Goal: Task Accomplishment & Management: Use online tool/utility

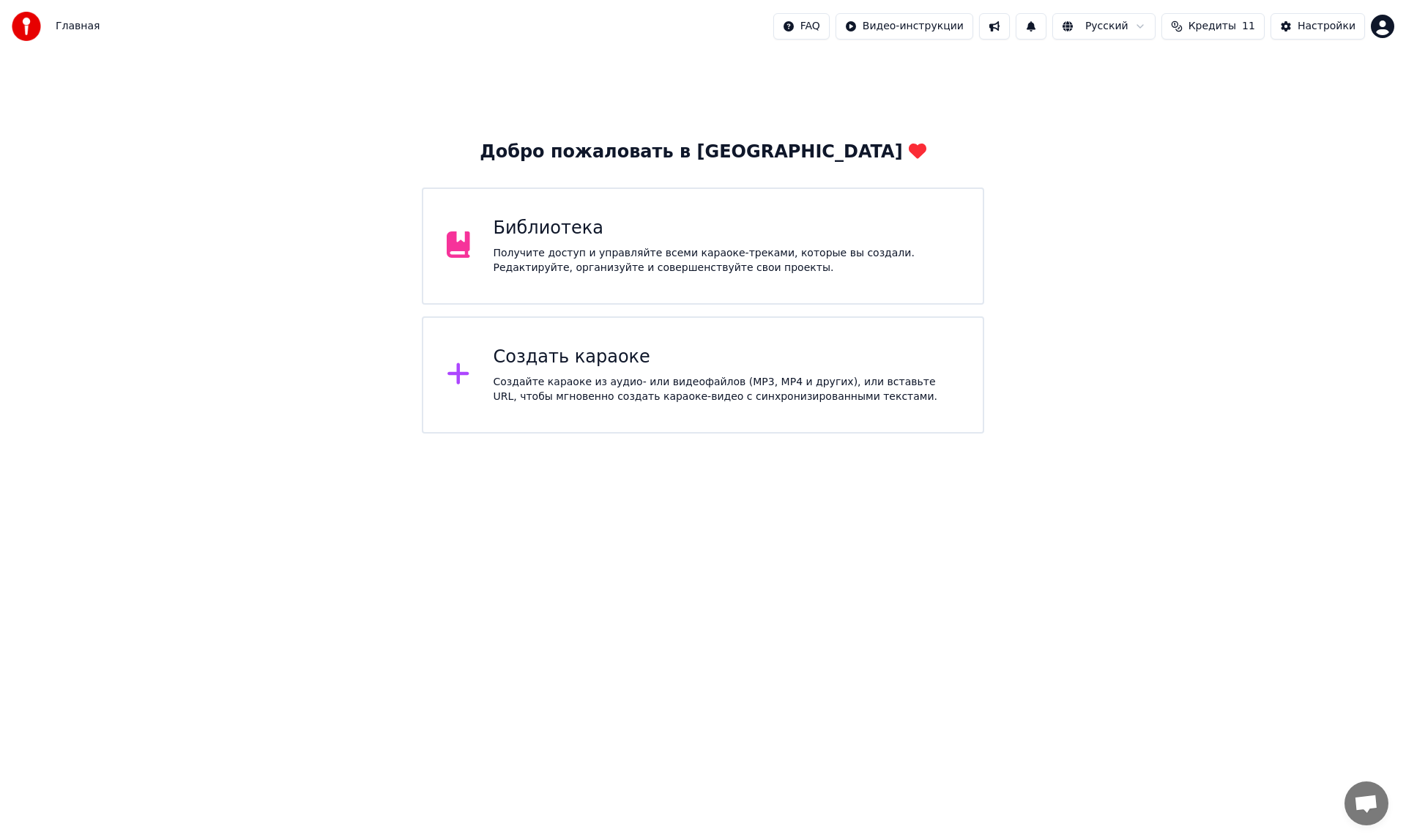
click at [533, 363] on div "Создать караоке" at bounding box center [727, 357] width 466 height 23
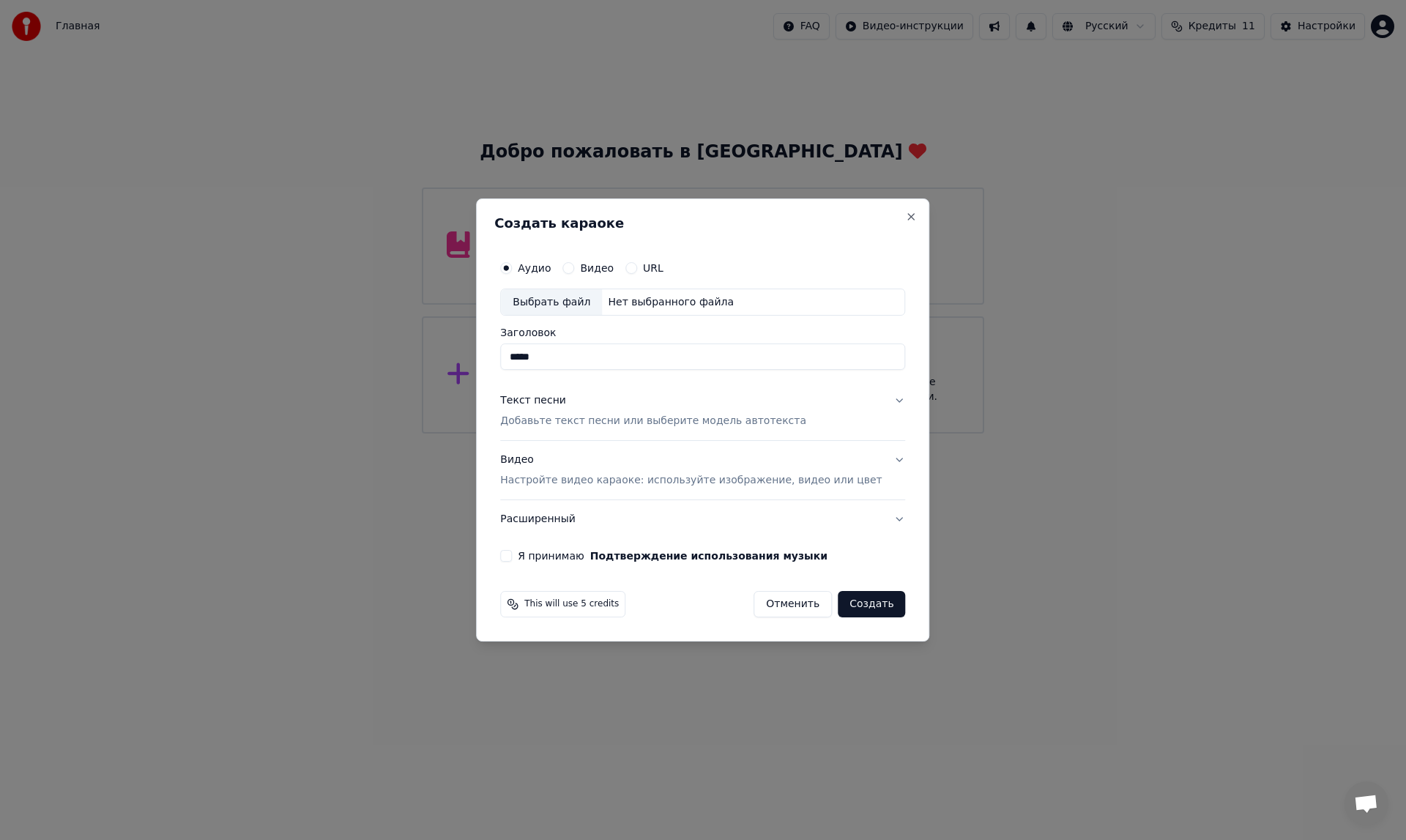
click at [585, 301] on div "Выбрать файл" at bounding box center [552, 302] width 101 height 26
click at [573, 351] on input "**********" at bounding box center [703, 357] width 405 height 26
type input "*****"
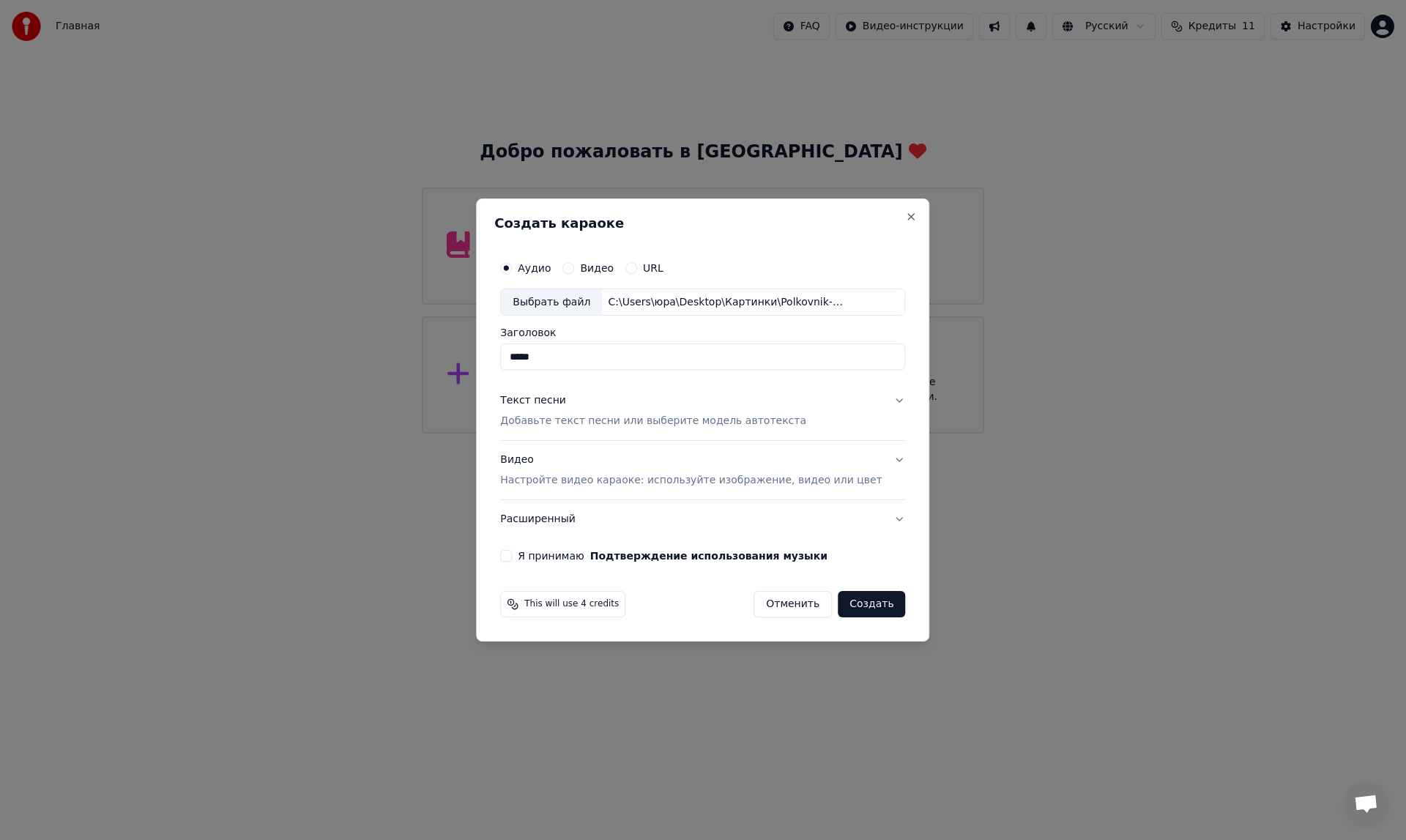
click at [878, 460] on button "Видео Настройте видео караоке: используйте изображение, видео или цвет" at bounding box center [703, 471] width 405 height 59
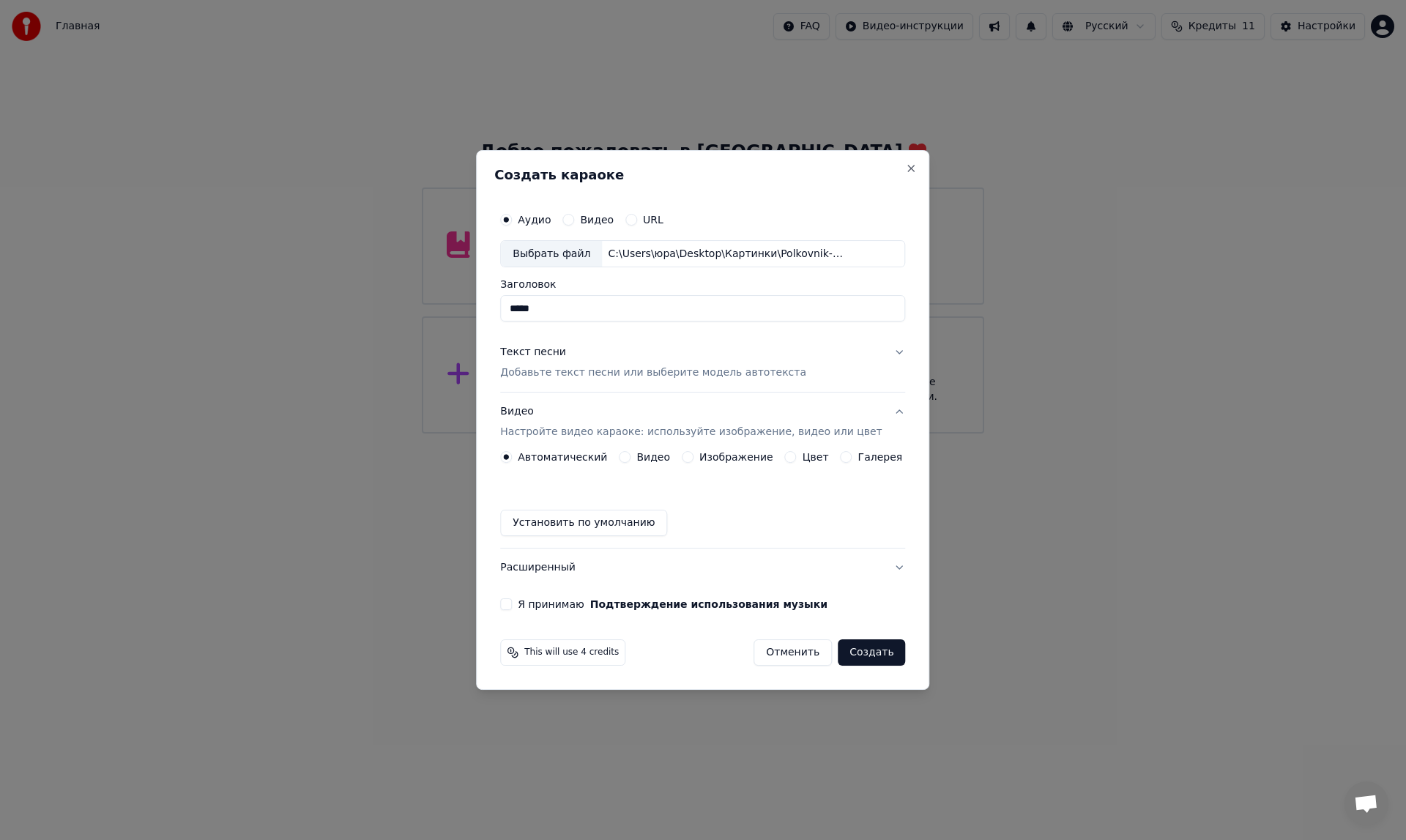
click at [877, 456] on label "Галерея" at bounding box center [880, 457] width 45 height 10
click at [853, 456] on button "Галерея" at bounding box center [847, 457] width 12 height 12
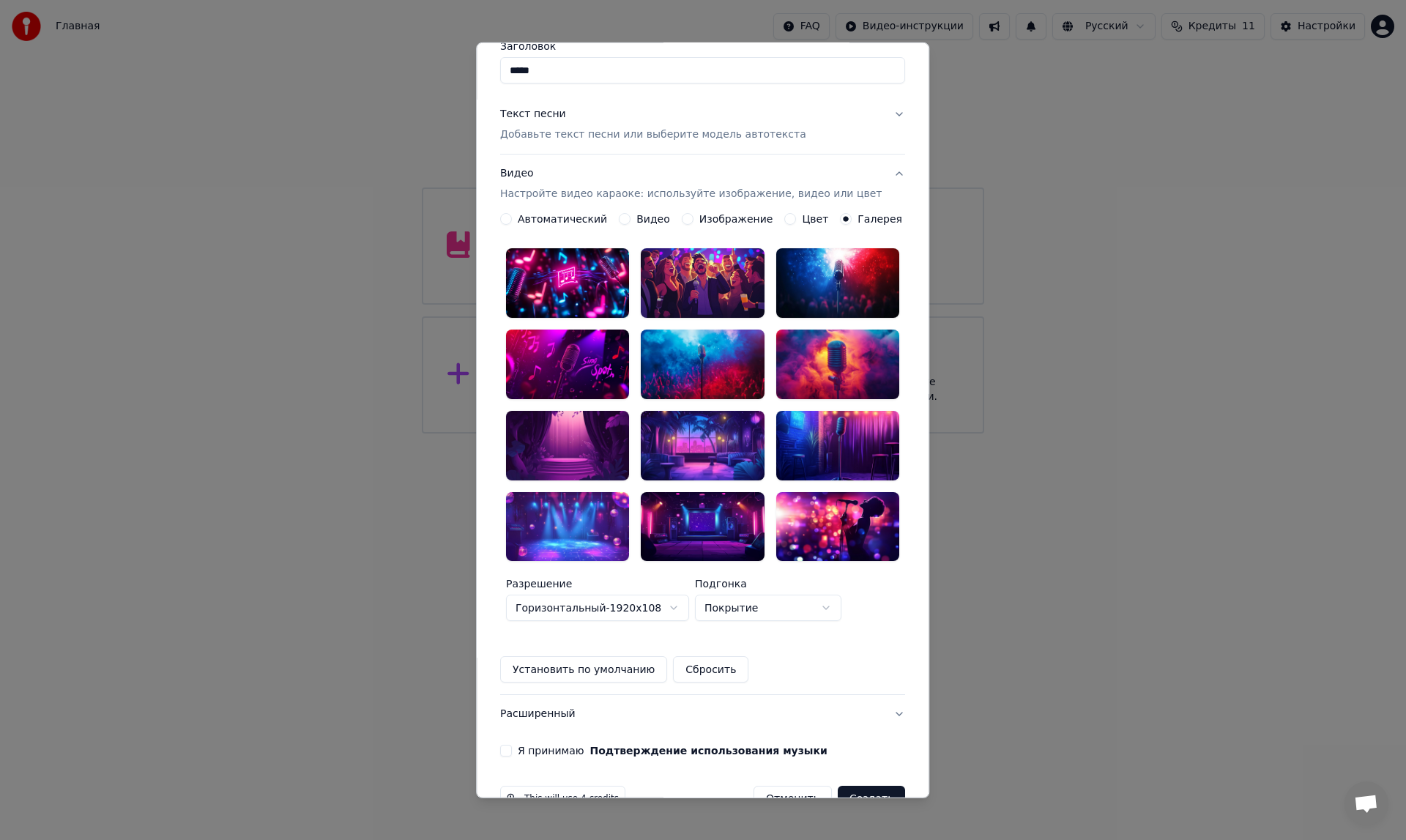
scroll to position [145, 0]
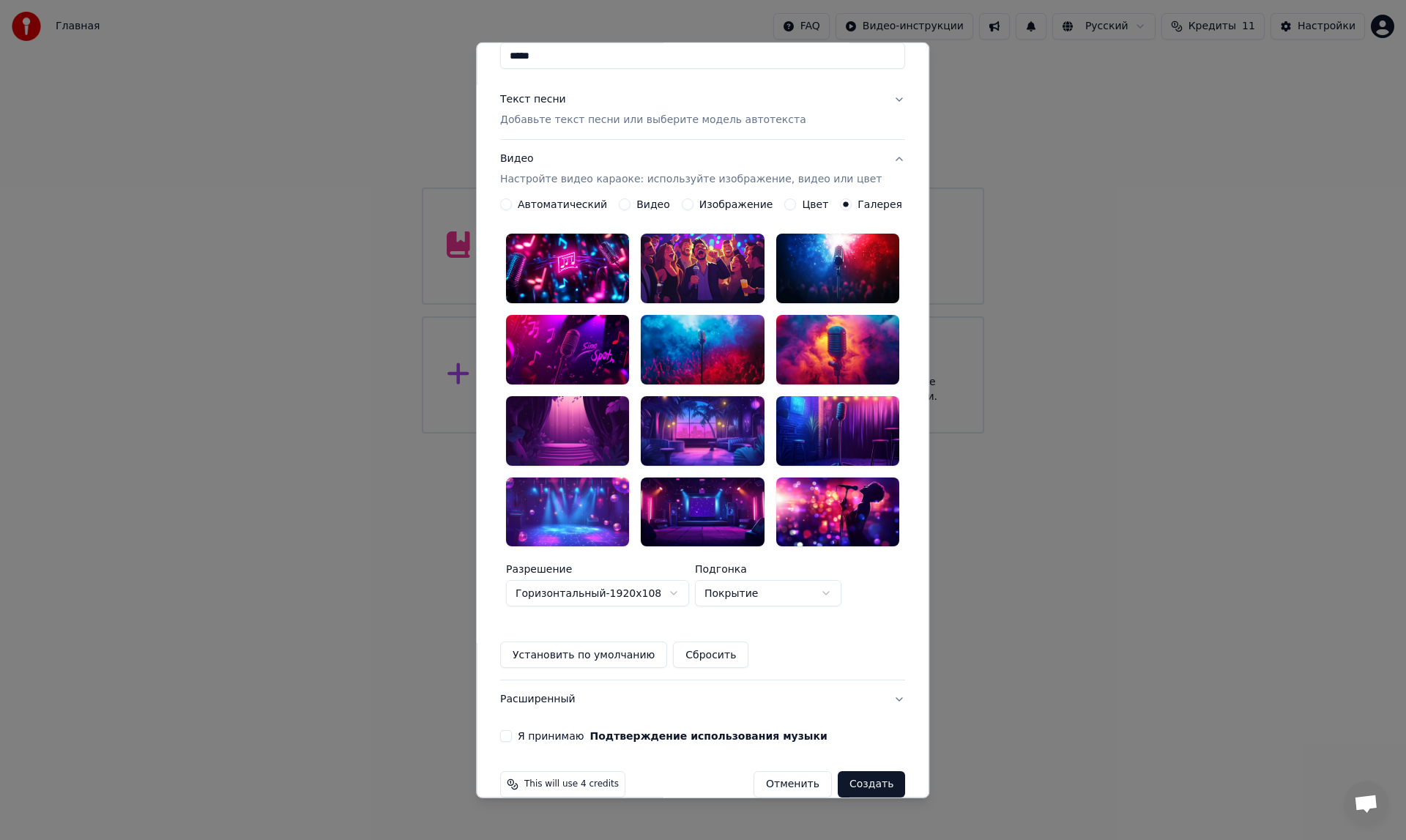
click at [582, 477] on div at bounding box center [567, 512] width 123 height 69
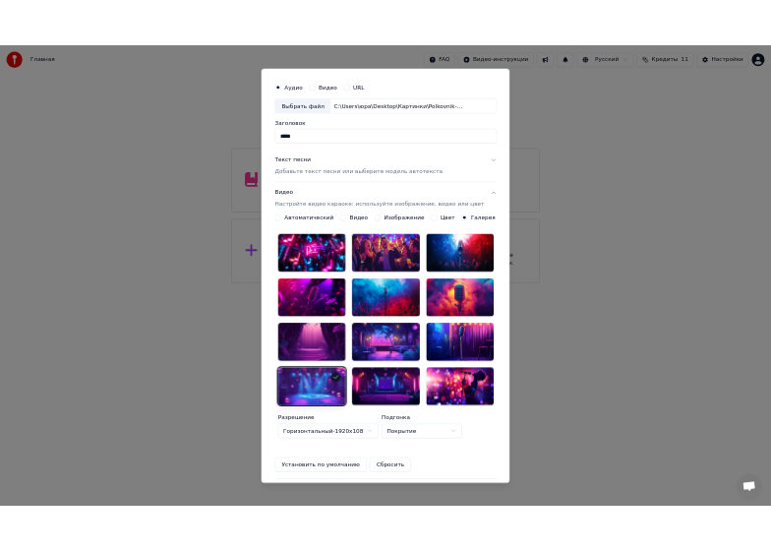
scroll to position [0, 0]
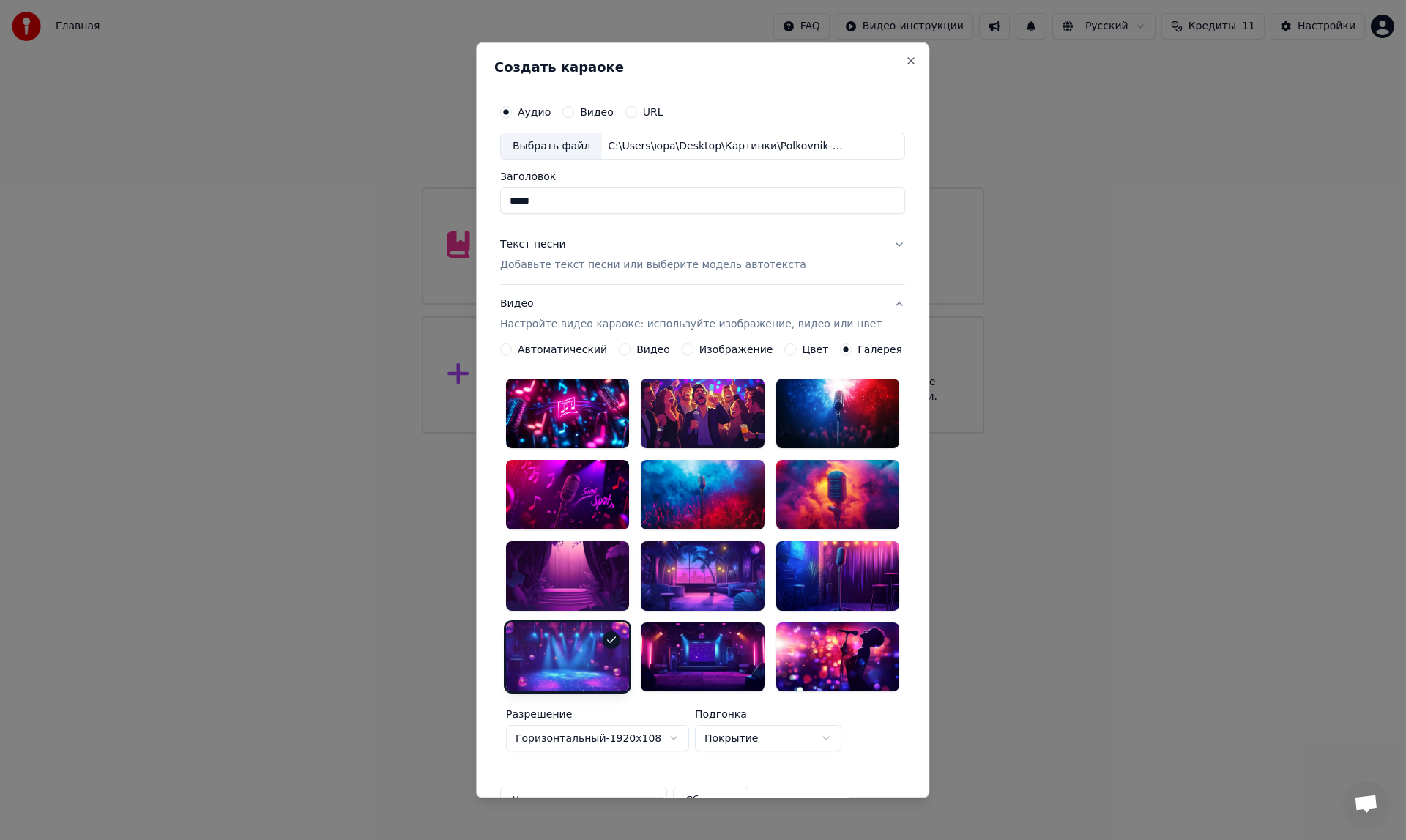
click at [731, 351] on label "Изображение" at bounding box center [736, 349] width 74 height 10
click at [693, 351] on button "Изображение" at bounding box center [687, 349] width 12 height 12
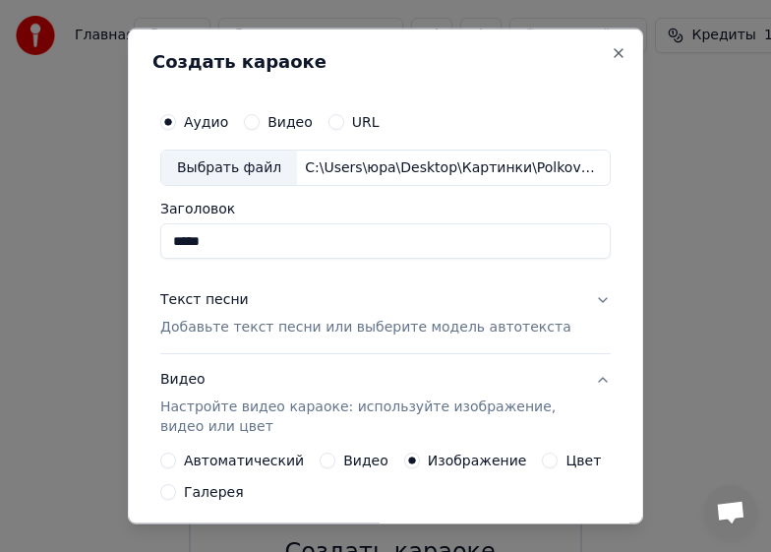
click at [196, 304] on div "Текст песни" at bounding box center [204, 300] width 88 height 20
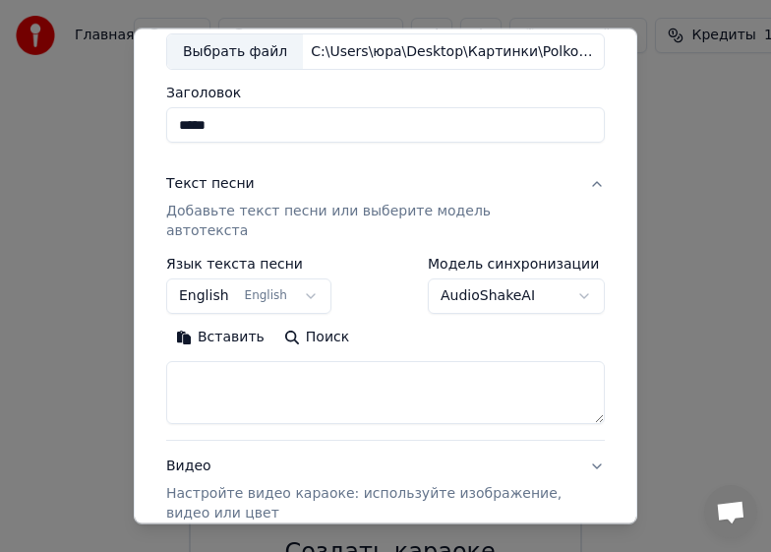
scroll to position [197, 0]
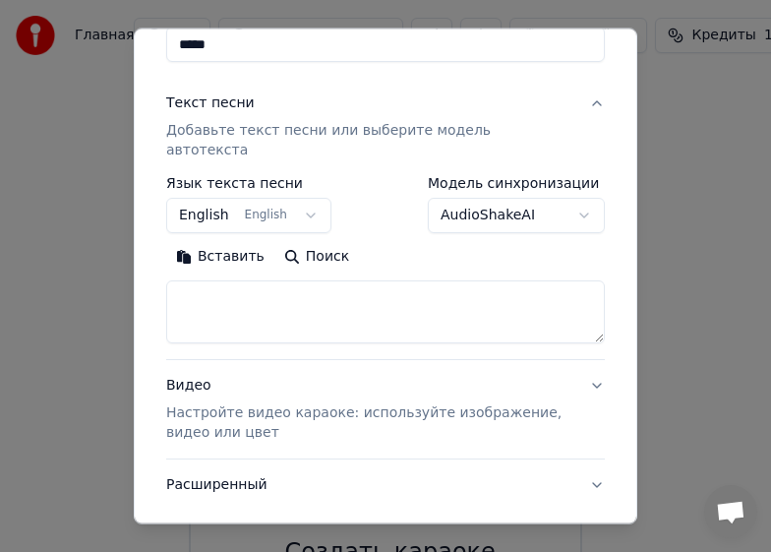
click at [196, 280] on textarea at bounding box center [385, 311] width 439 height 63
paste textarea "**********"
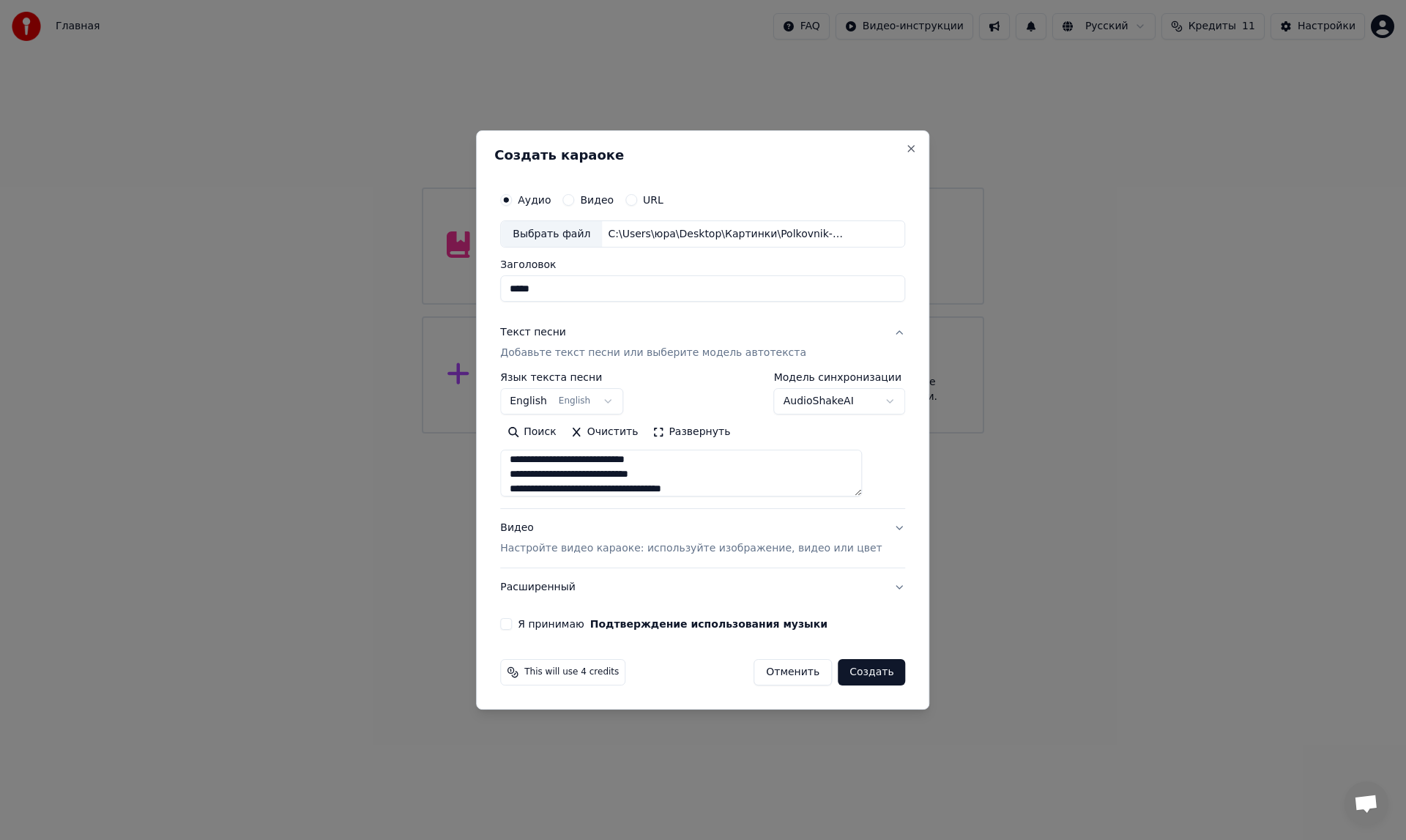
scroll to position [165, 0]
click at [647, 489] on textarea "**********" at bounding box center [681, 474] width 362 height 47
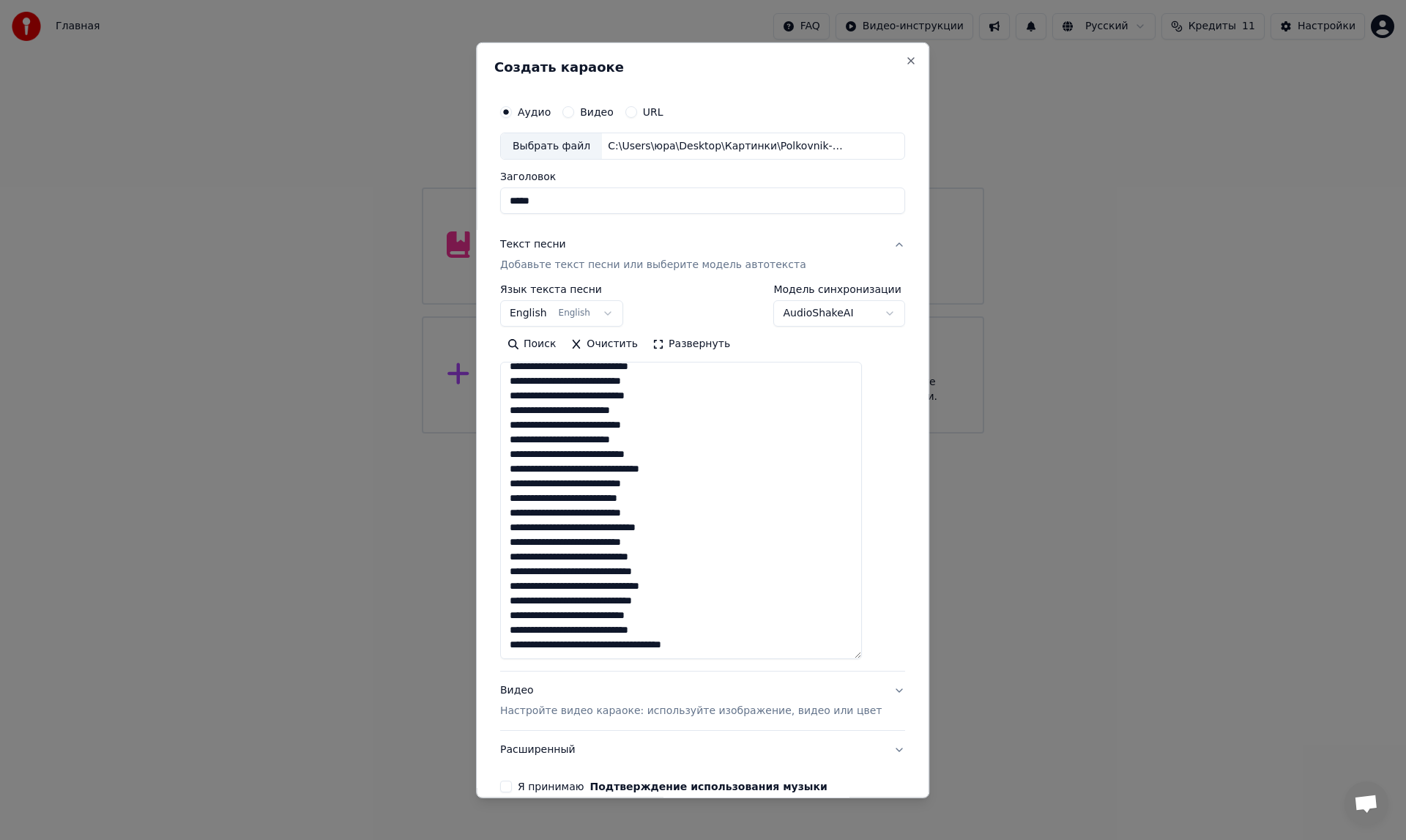
scroll to position [66, 0]
drag, startPoint x: 878, startPoint y: 493, endPoint x: 858, endPoint y: 658, distance: 166.2
click at [858, 658] on textarea "**********" at bounding box center [681, 512] width 362 height 299
click at [577, 427] on textarea "**********" at bounding box center [681, 512] width 362 height 299
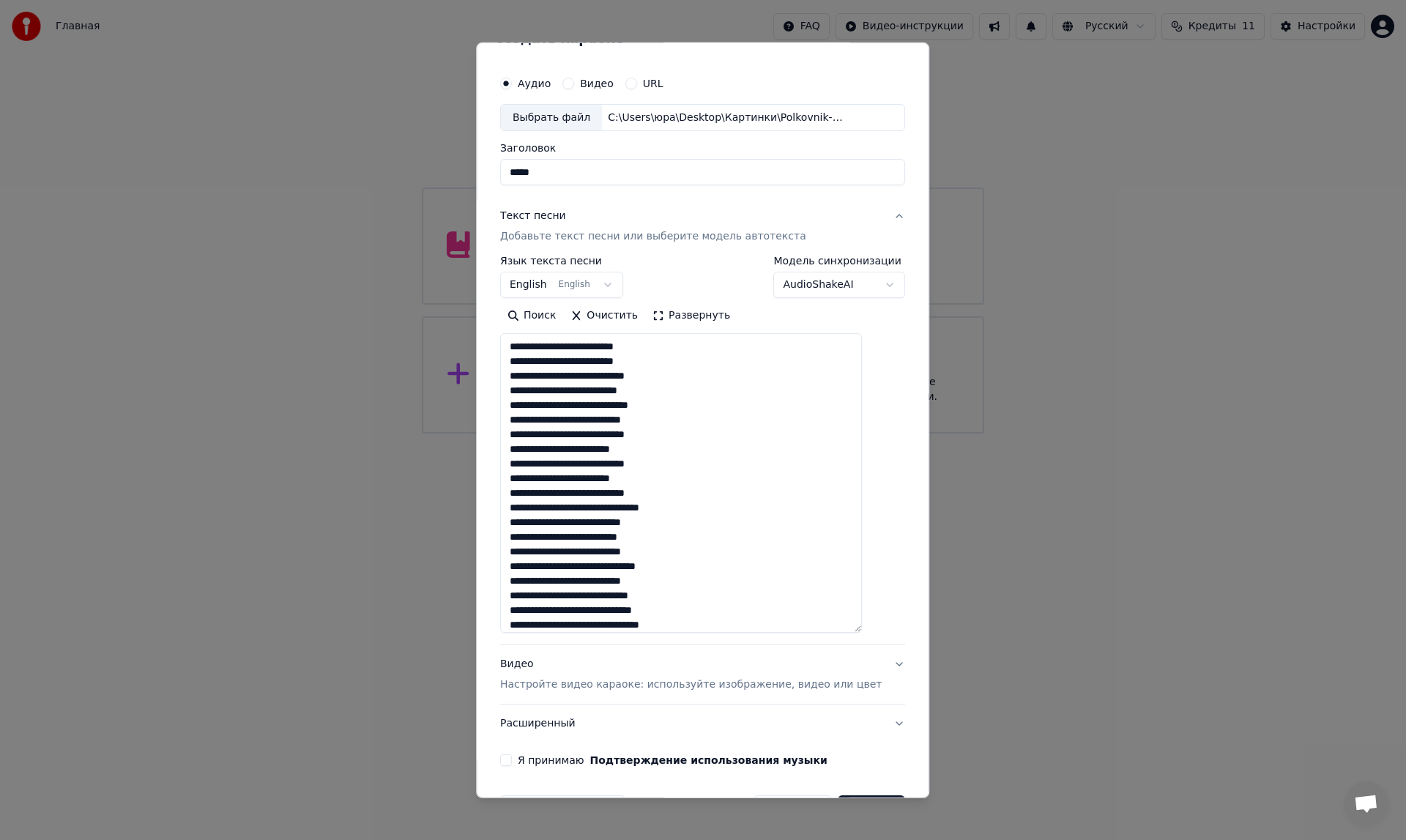
scroll to position [3, 0]
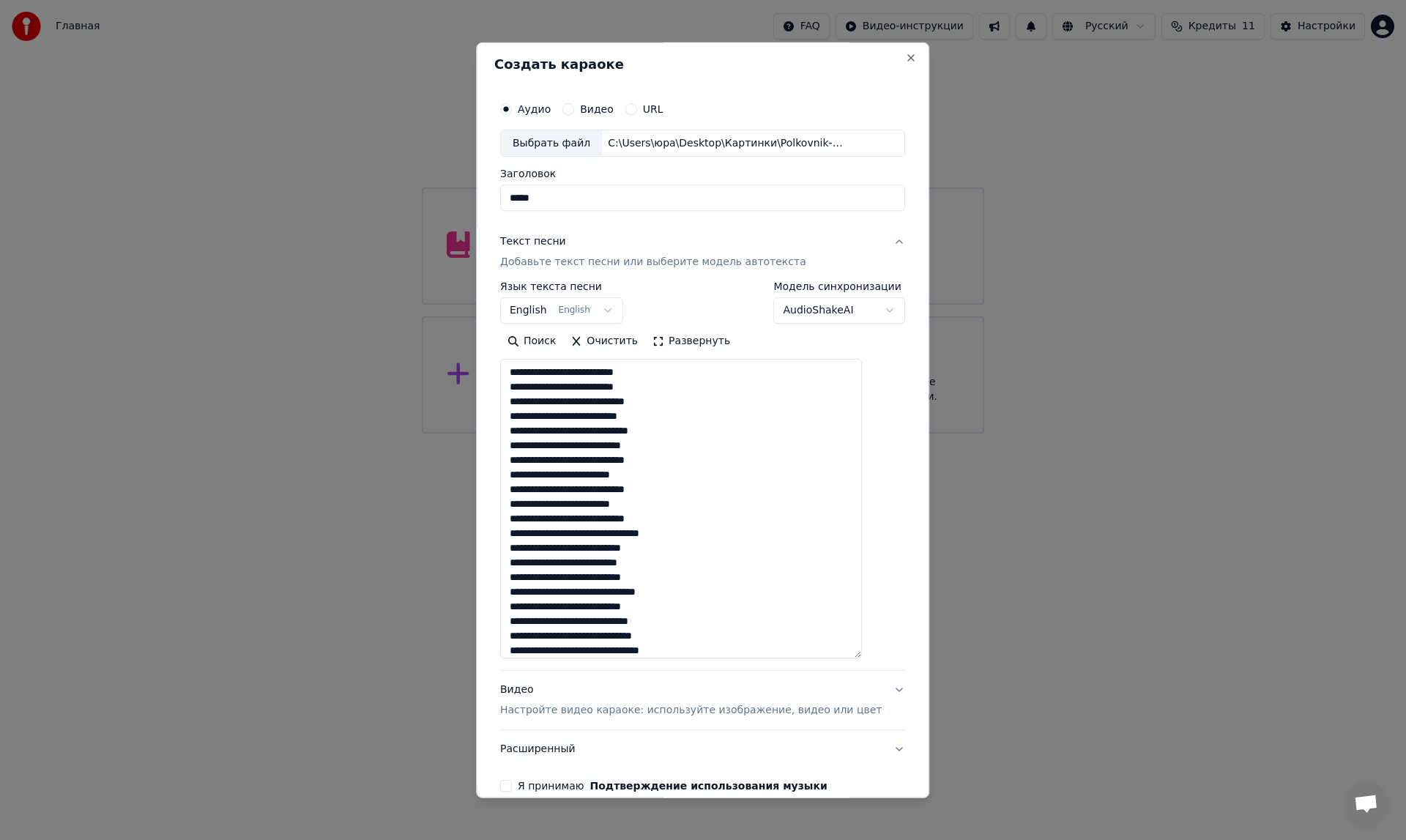
type textarea "**********"
click at [599, 308] on button "English English" at bounding box center [562, 310] width 123 height 26
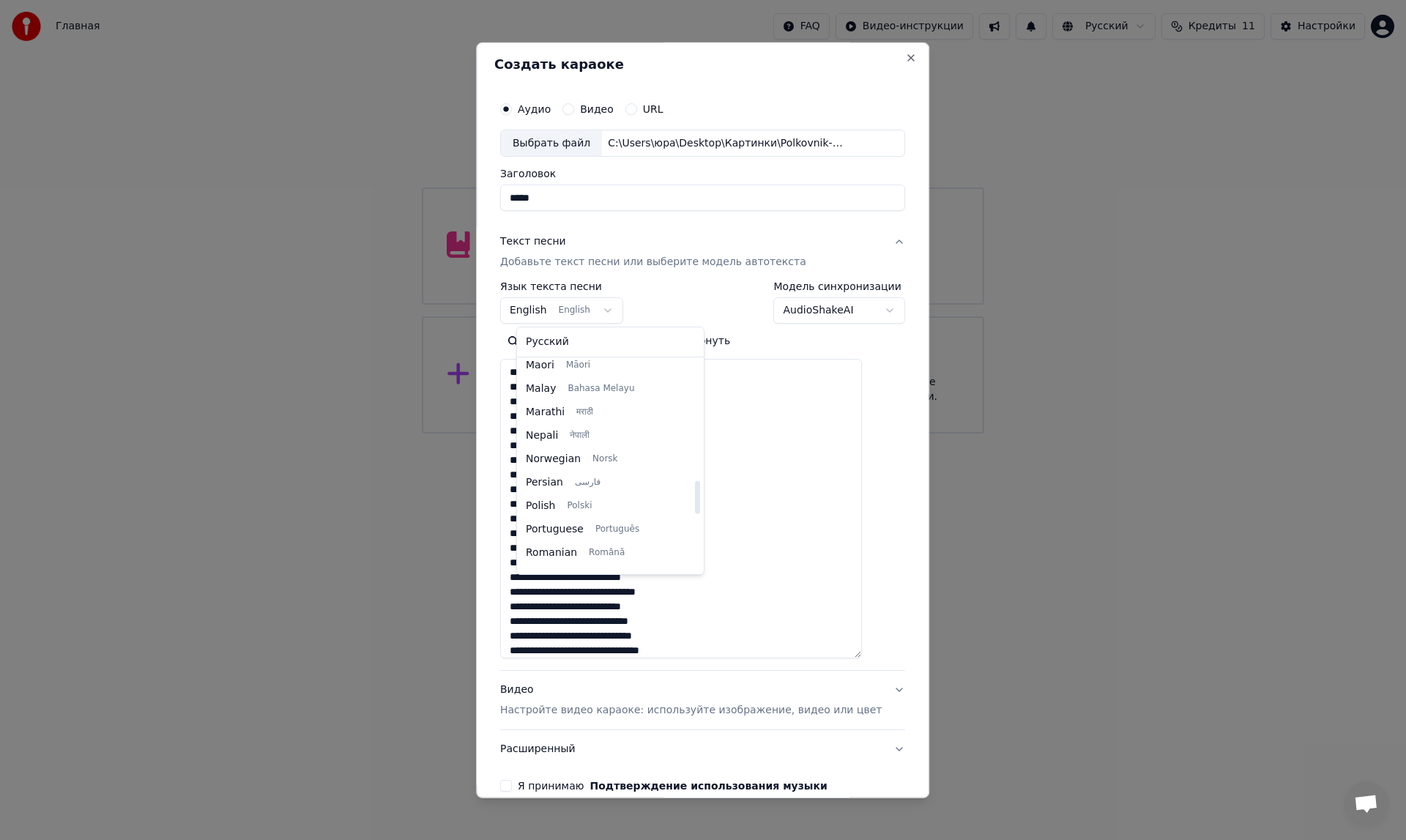
scroll to position [850, 0]
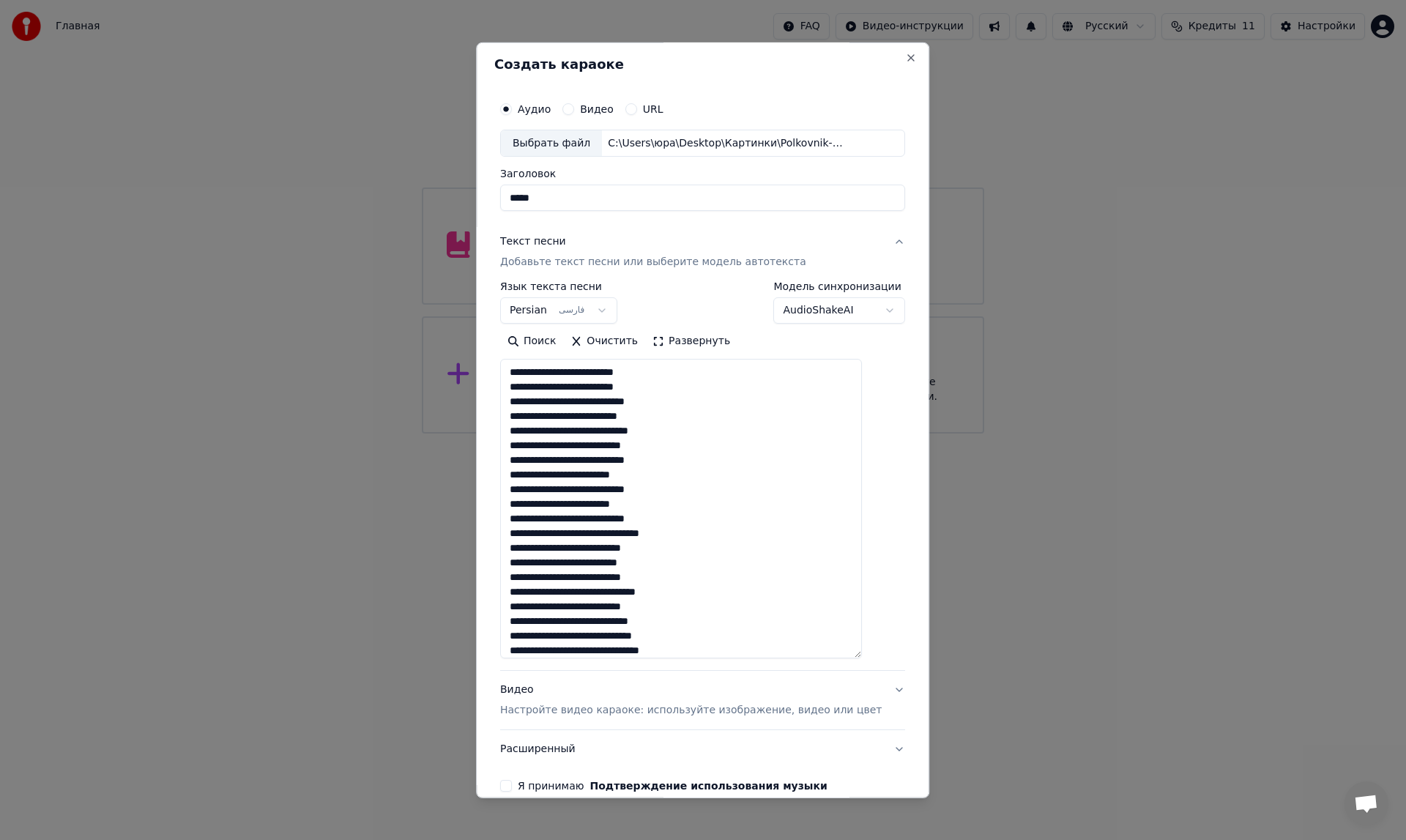
click at [605, 305] on body "Главная FAQ Видео-инструкции Русский Кредиты 11 Настройки Добро пожаловать в Yo…" at bounding box center [703, 217] width 1406 height 433
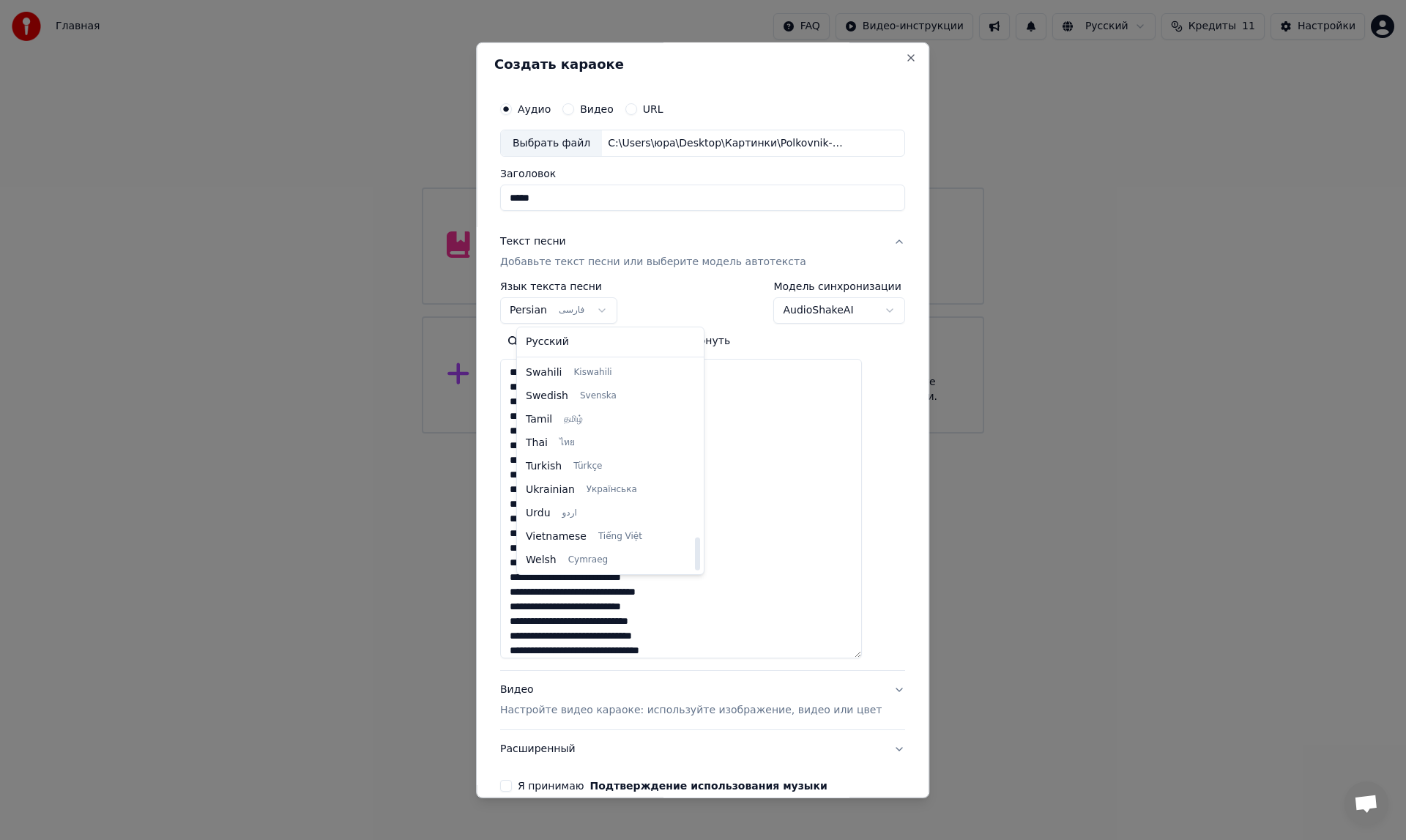
scroll to position [1124, 0]
select select "**"
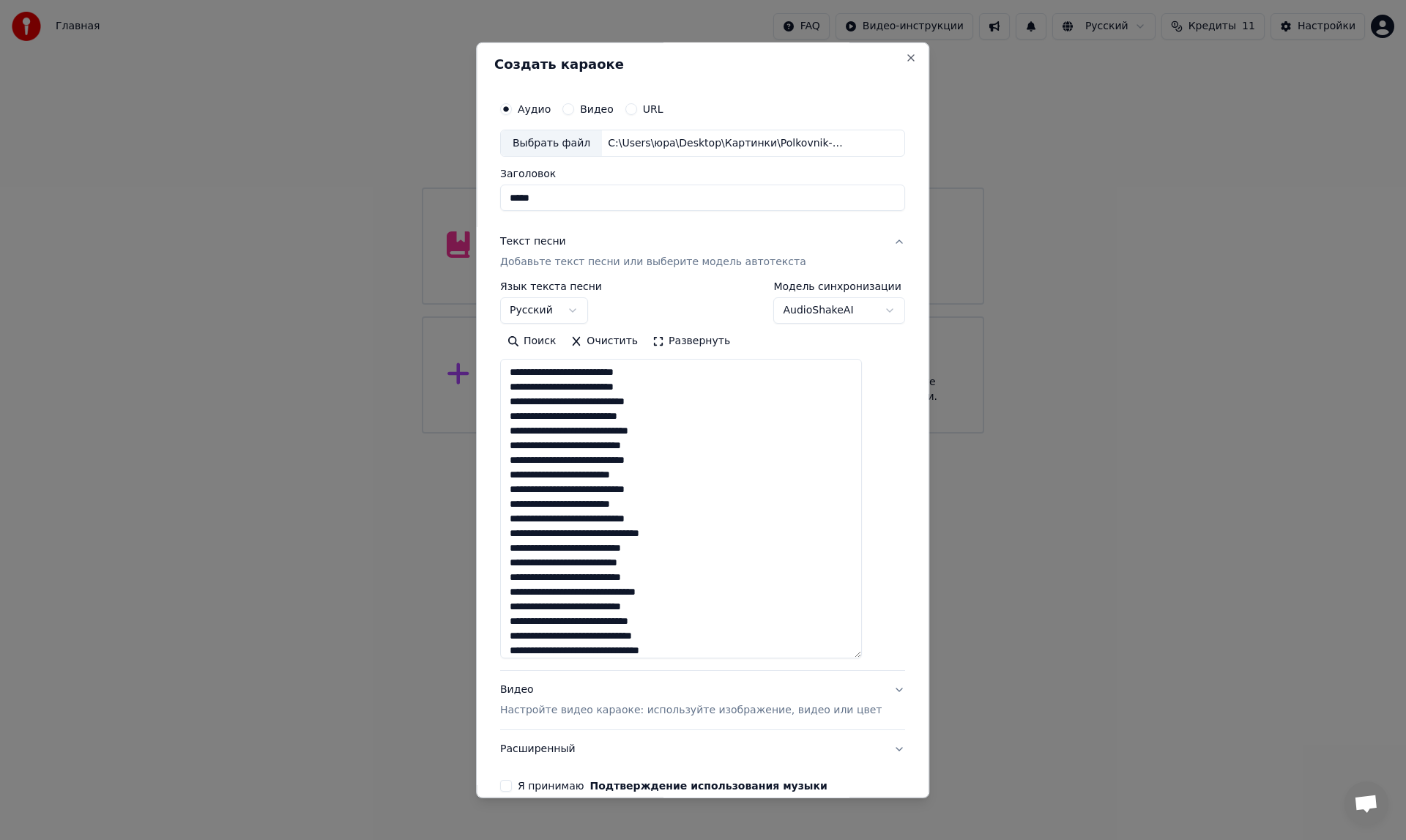
click at [860, 310] on body "Главная FAQ Видео-инструкции Русский Кредиты 11 Настройки Добро пожаловать в Yo…" at bounding box center [703, 217] width 1406 height 433
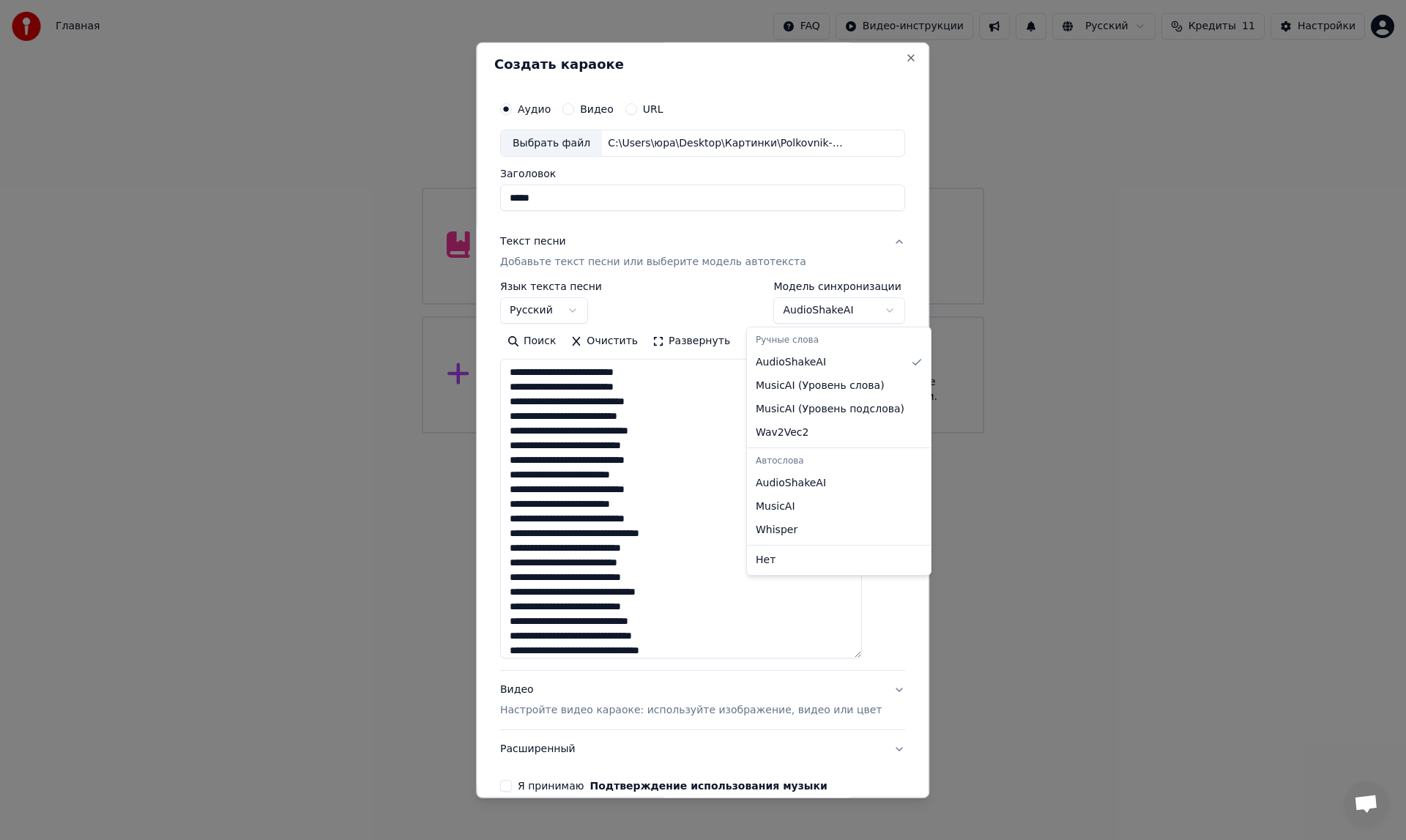
click at [705, 273] on body "Главная FAQ Видео-инструкции Русский Кредиты 11 Настройки Добро пожаловать в Yo…" at bounding box center [703, 217] width 1406 height 433
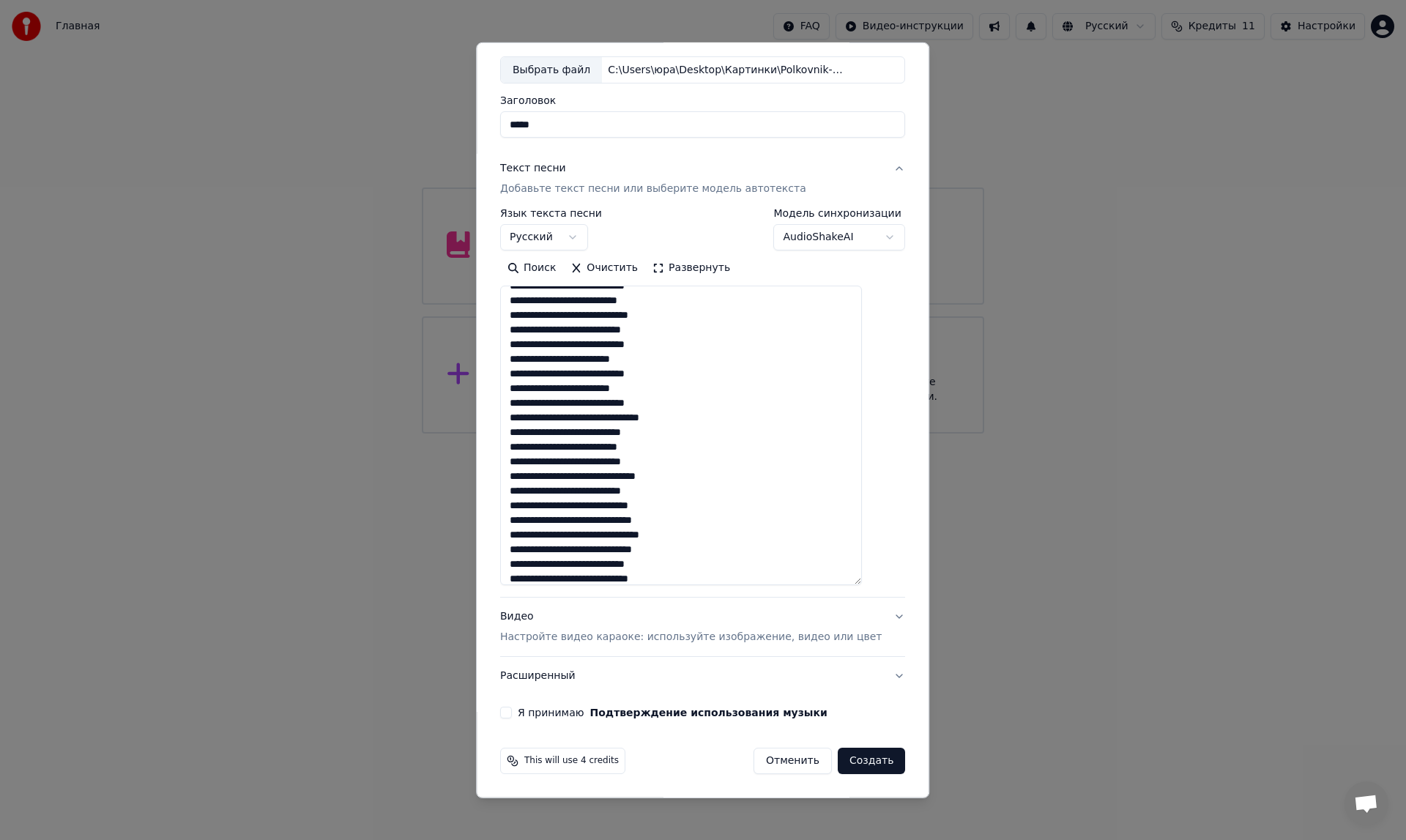
scroll to position [66, 0]
click at [512, 709] on button "Я принимаю Подтверждение использования музыки" at bounding box center [506, 713] width 12 height 12
click at [559, 681] on button "Расширенный" at bounding box center [703, 675] width 405 height 38
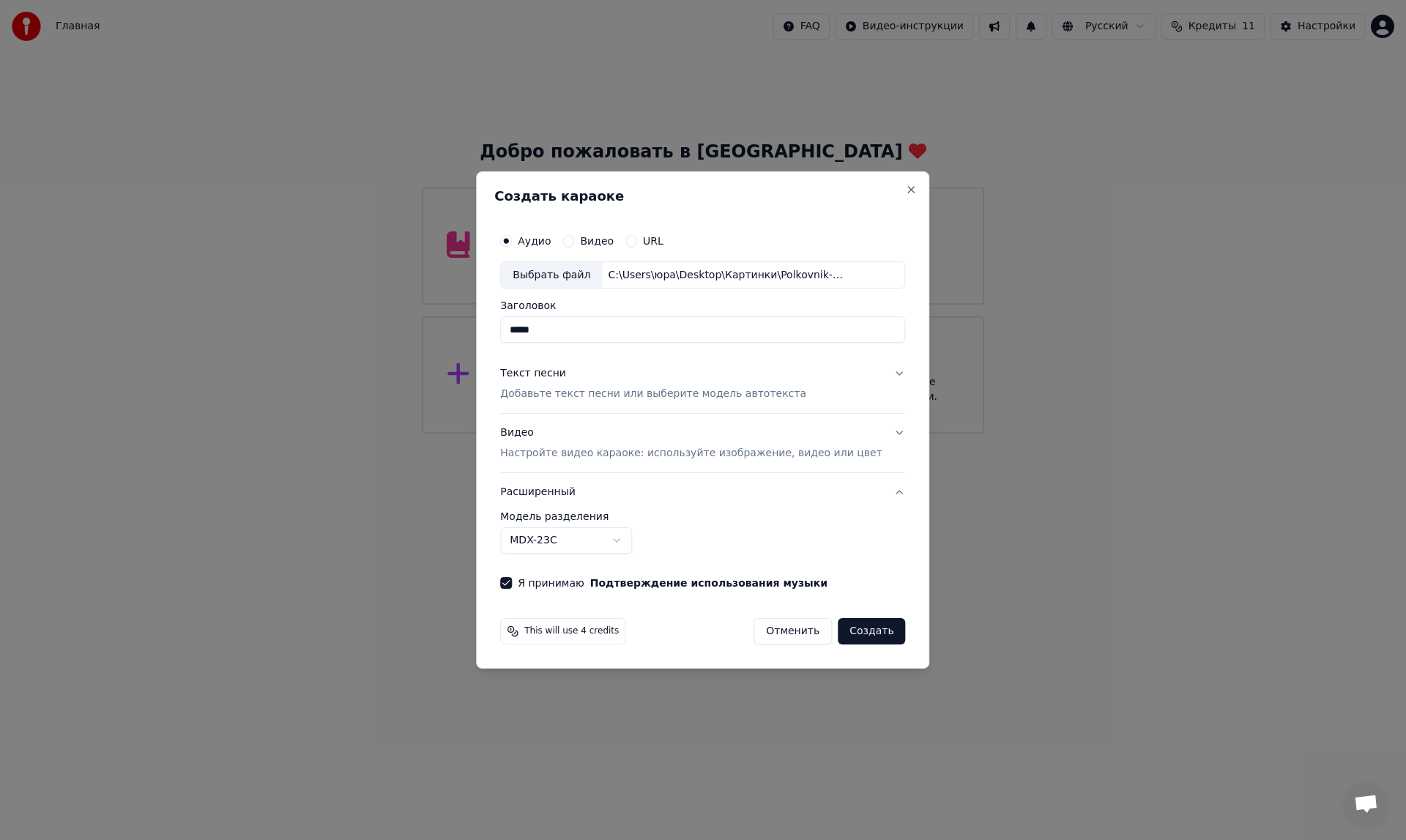
click at [842, 629] on button "Создать" at bounding box center [871, 631] width 67 height 26
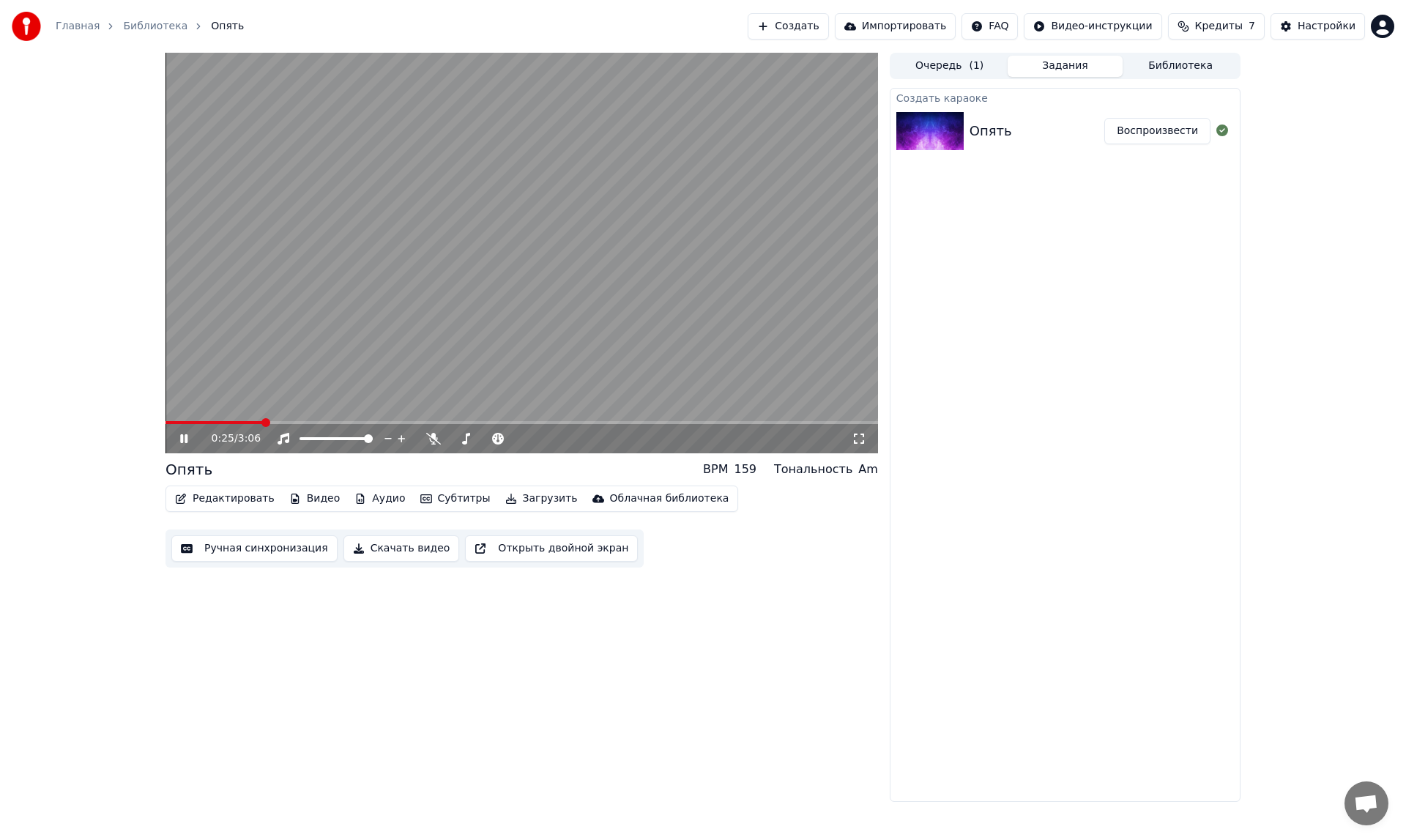
click at [182, 440] on icon at bounding box center [184, 439] width 7 height 9
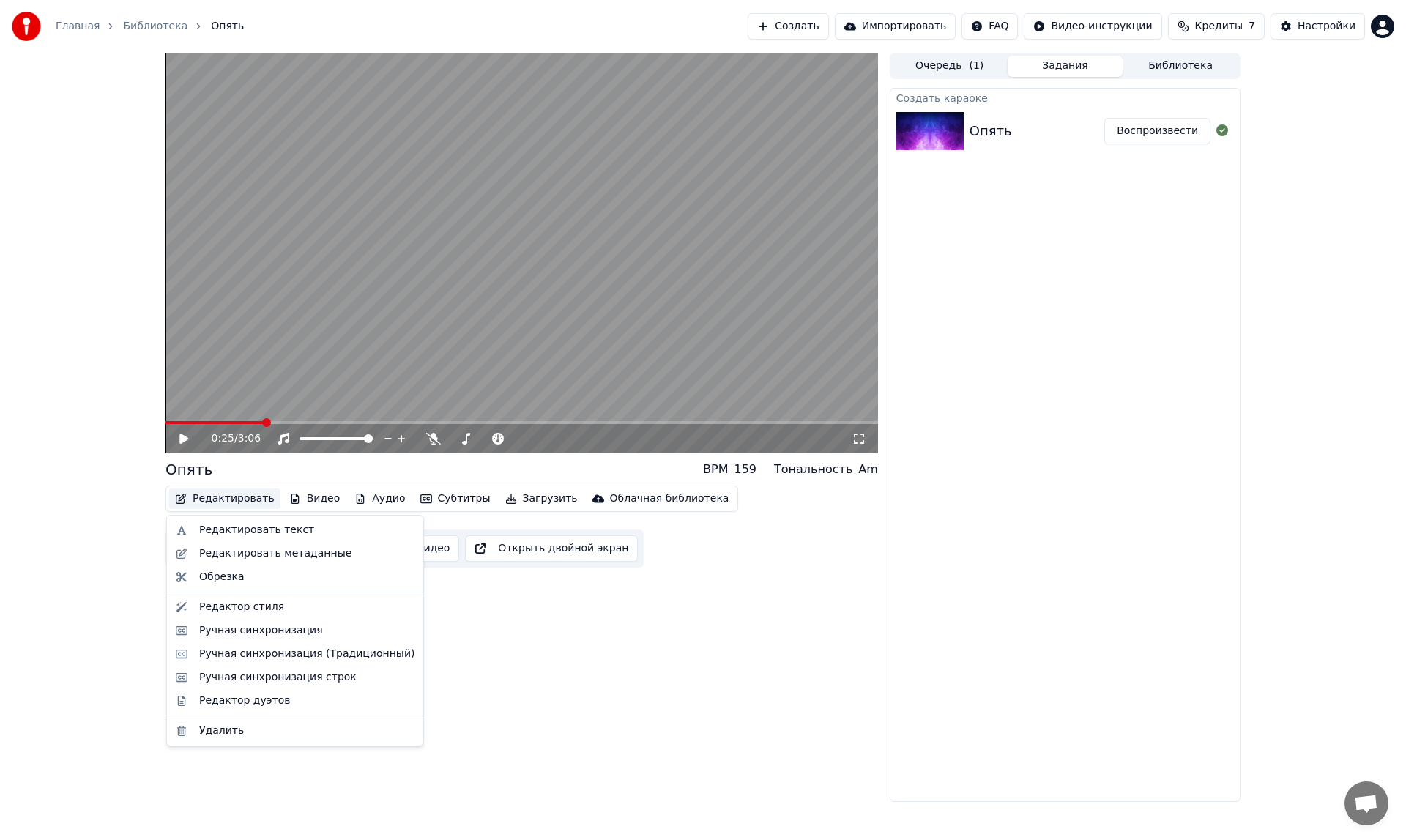
click at [232, 500] on button "Редактировать" at bounding box center [224, 499] width 111 height 21
click at [242, 552] on div "Редактировать метаданные" at bounding box center [275, 554] width 153 height 15
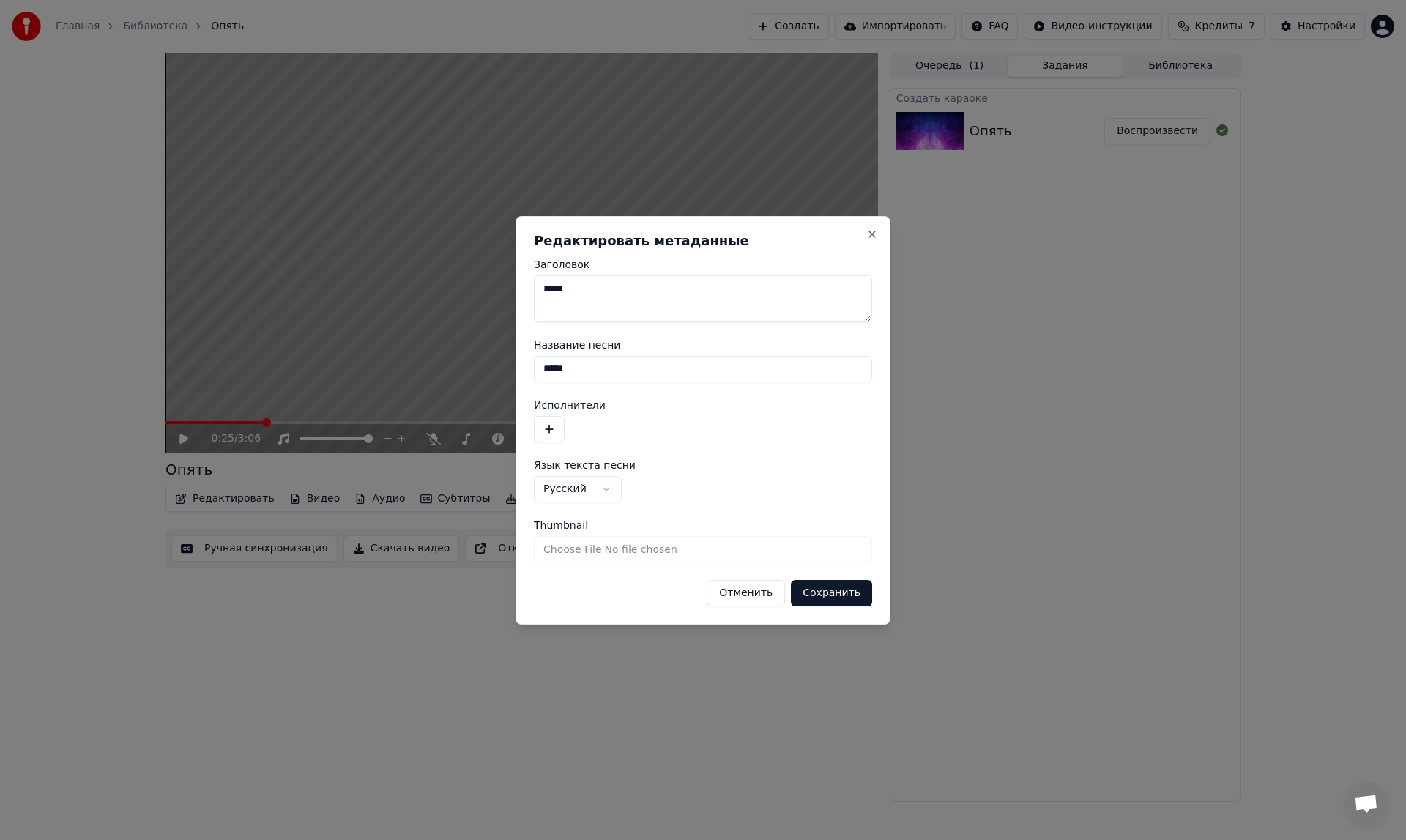
click at [589, 289] on textarea "*****" at bounding box center [703, 299] width 338 height 47
click at [588, 552] on input "Thumbnail" at bounding box center [703, 549] width 338 height 26
drag, startPoint x: 584, startPoint y: 524, endPoint x: 515, endPoint y: 519, distance: 69.2
click at [515, 519] on body "**********" at bounding box center [703, 420] width 1406 height 840
click at [579, 520] on span "Thumbnail" at bounding box center [561, 525] width 54 height 10
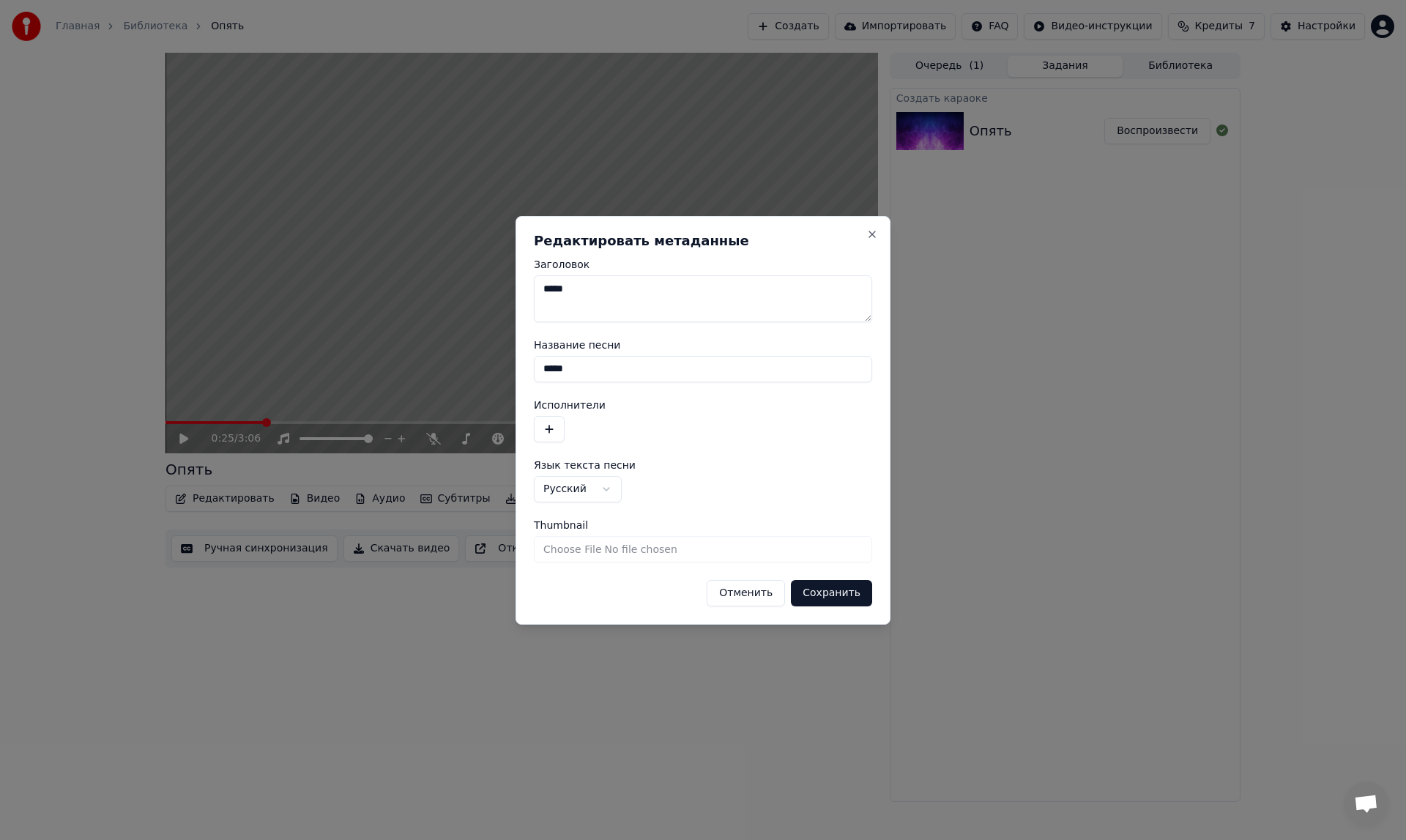
click at [579, 536] on input "Thumbnail" at bounding box center [703, 549] width 338 height 26
click at [871, 235] on button "Close" at bounding box center [872, 235] width 12 height 12
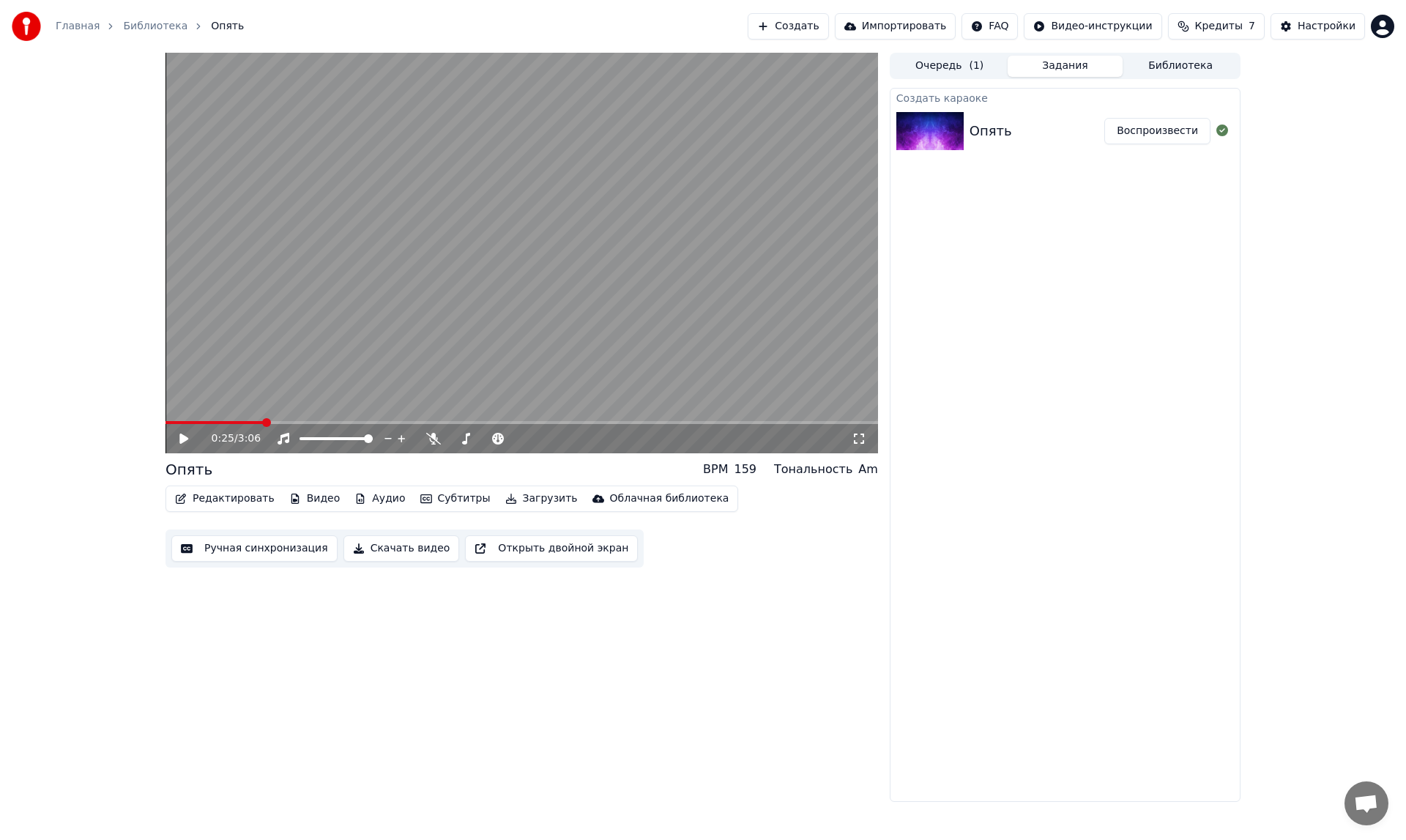
click at [306, 498] on button "Видео" at bounding box center [315, 499] width 63 height 21
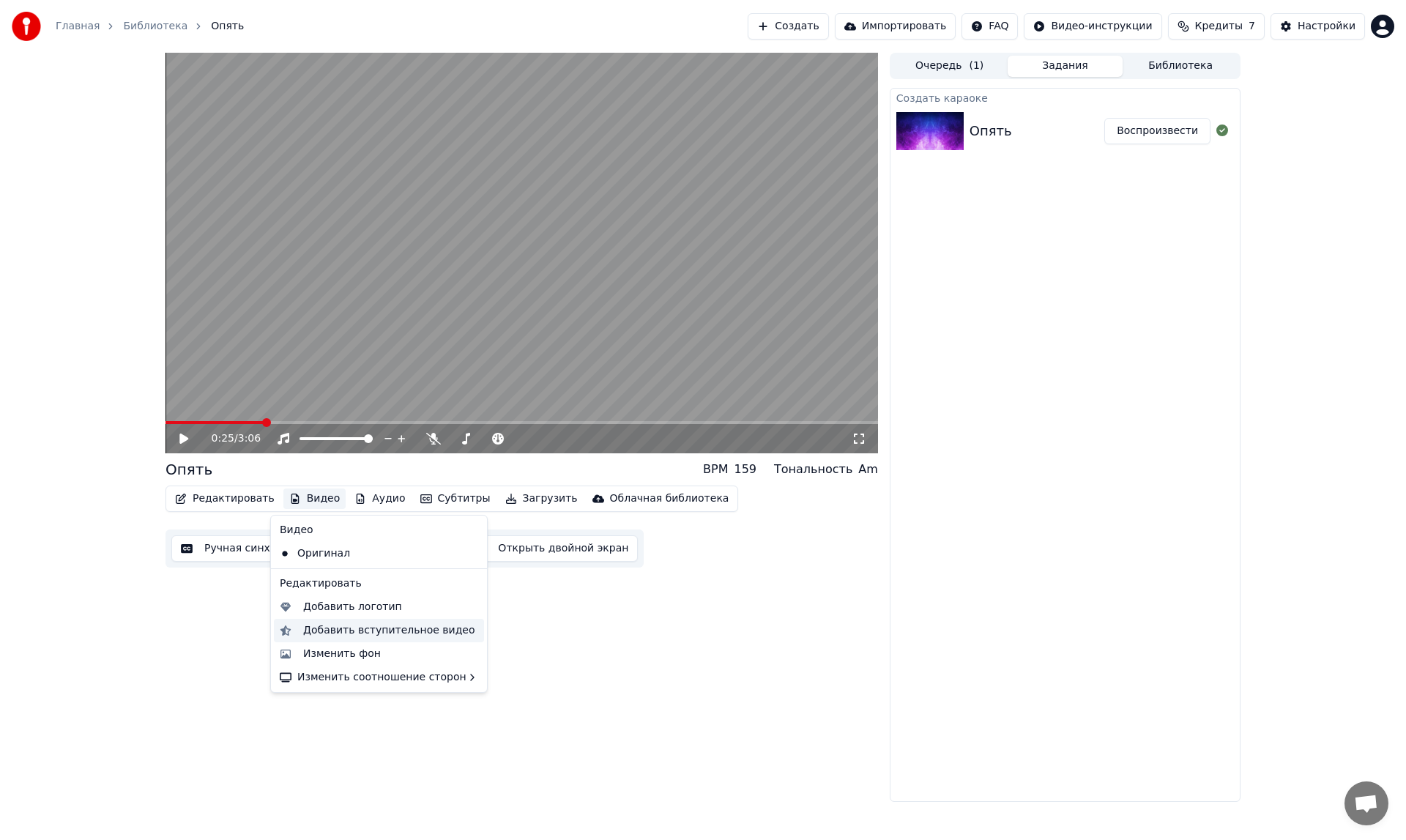
click at [320, 627] on div "Добавить вступительное видео" at bounding box center [389, 631] width 172 height 15
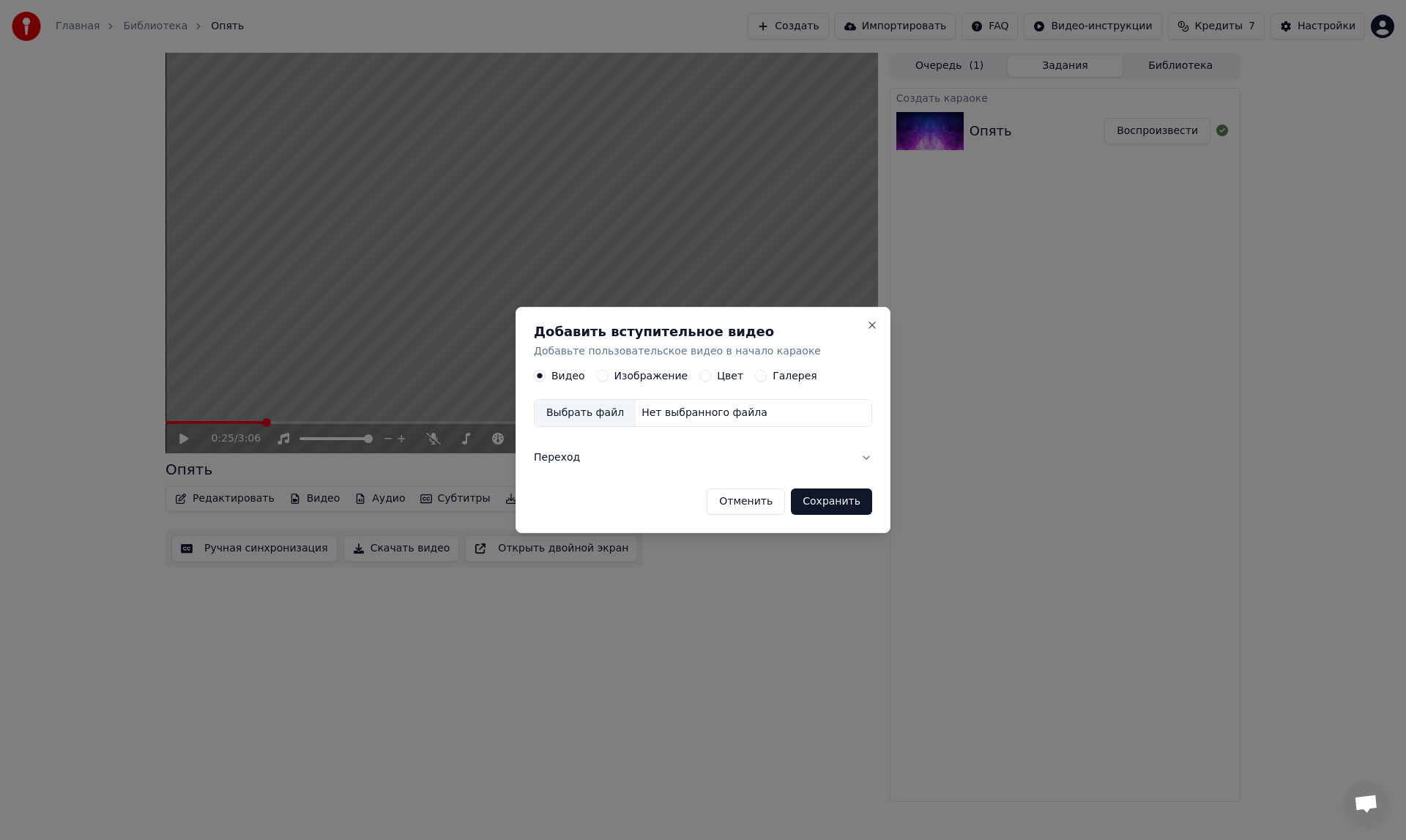
click at [759, 501] on button "Отменить" at bounding box center [745, 501] width 78 height 26
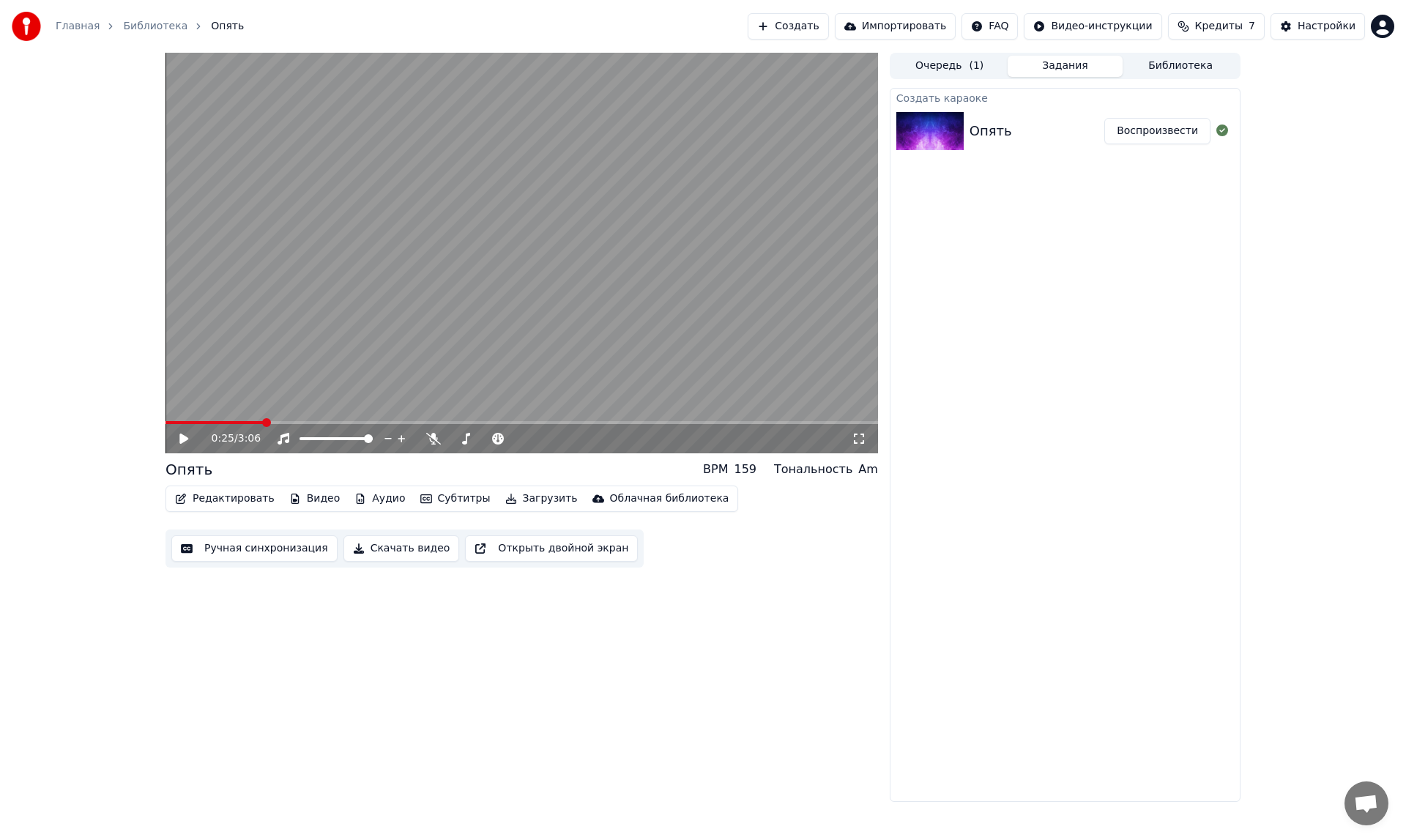
click at [522, 500] on button "Загрузить" at bounding box center [541, 499] width 84 height 21
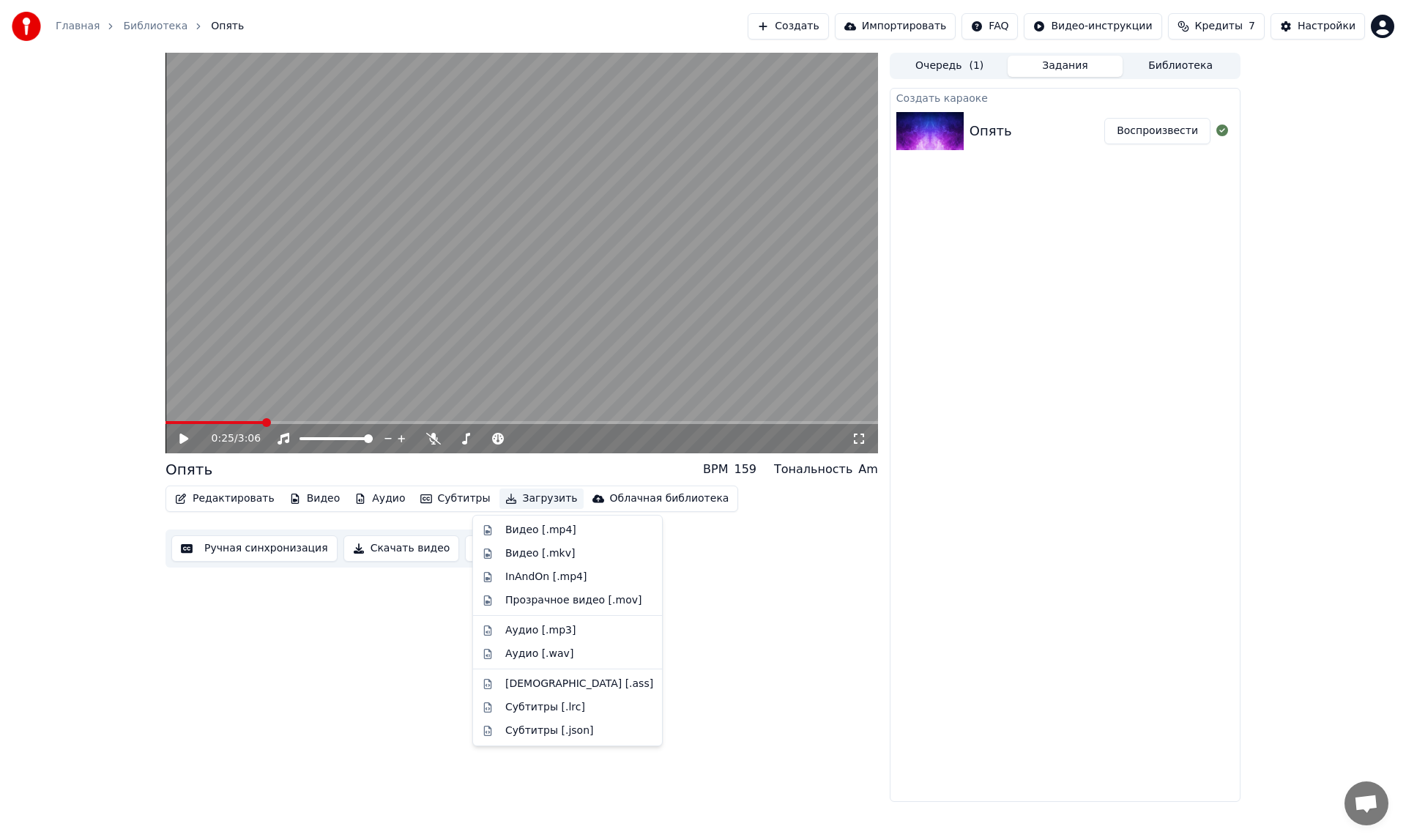
click at [372, 567] on div "Ручная синхронизация Скачать видео Открыть двойной экран" at bounding box center [404, 548] width 478 height 38
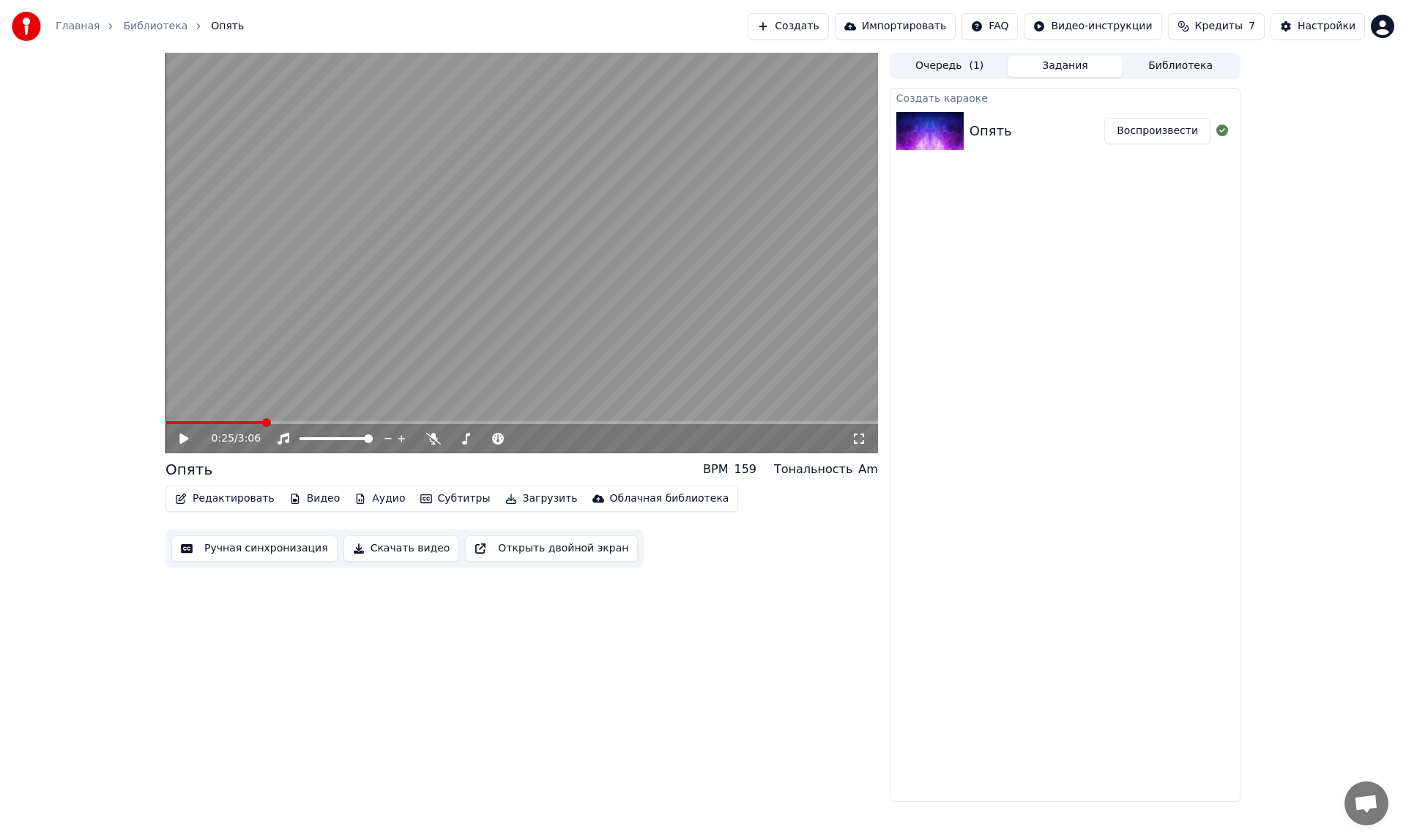
click at [385, 548] on button "Скачать видео" at bounding box center [401, 548] width 116 height 26
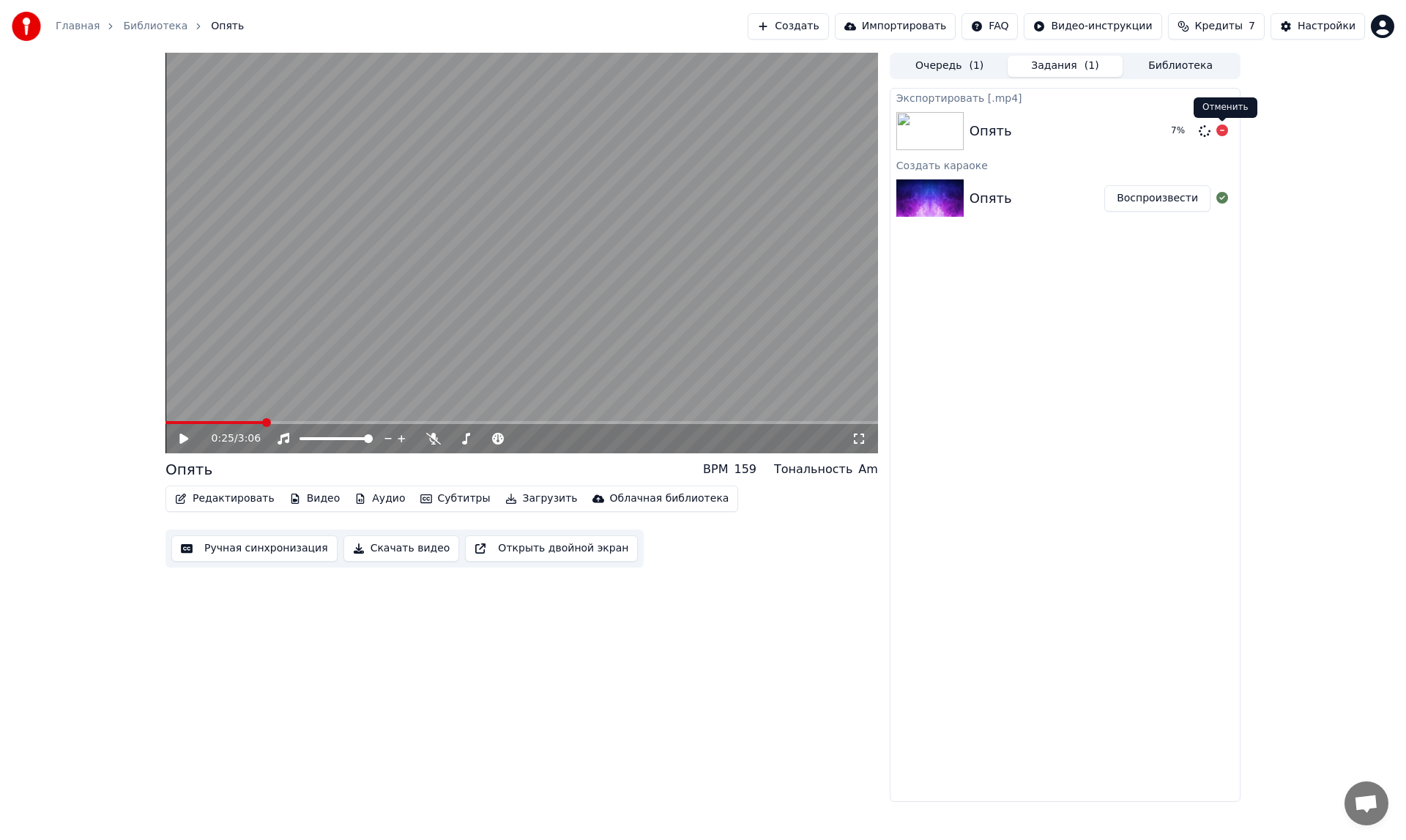
click at [1221, 128] on icon at bounding box center [1222, 130] width 12 height 12
click at [182, 439] on icon at bounding box center [184, 439] width 9 height 10
click at [83, 20] on link "Главная" at bounding box center [77, 27] width 44 height 15
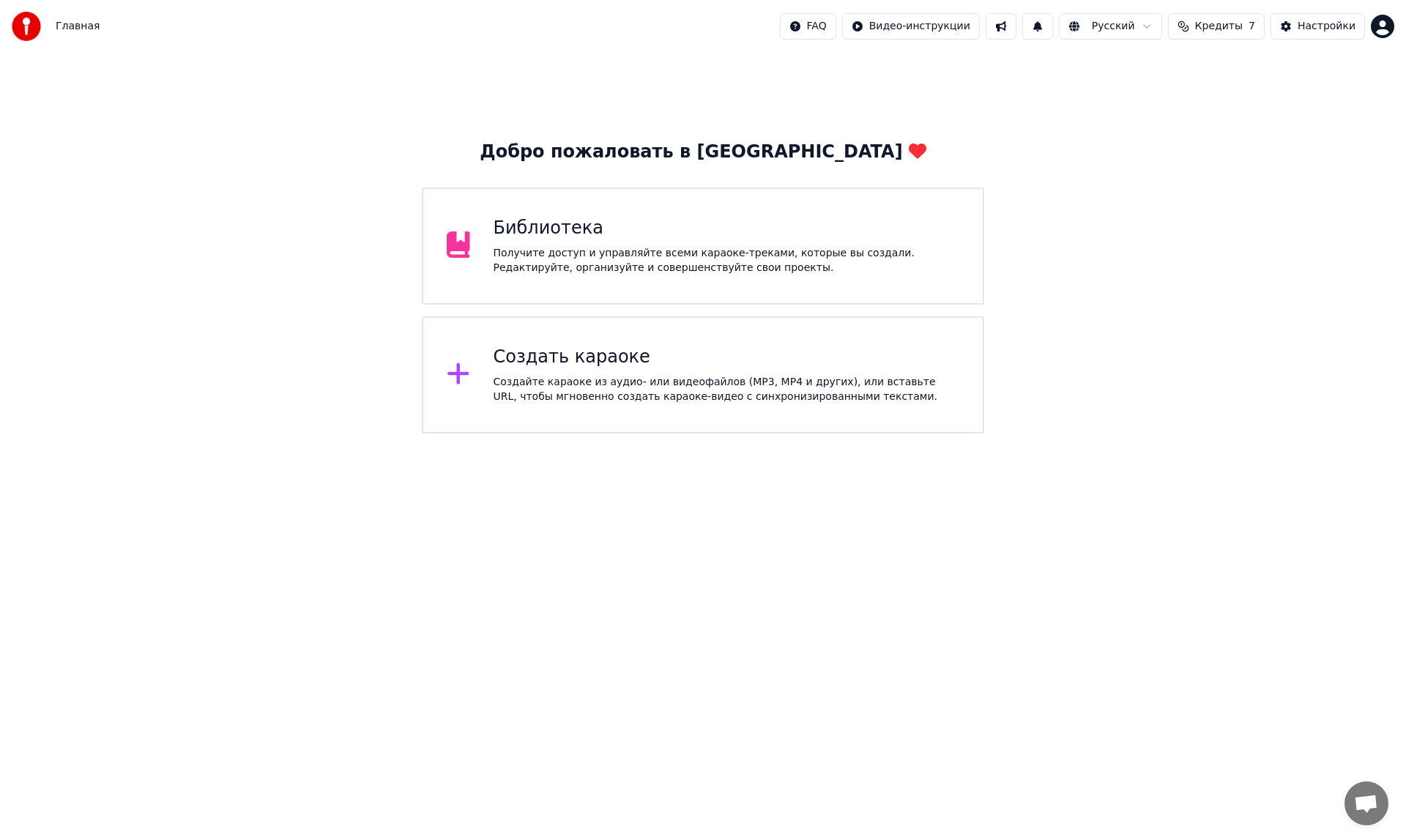
click at [530, 237] on div "Библиотека" at bounding box center [727, 228] width 466 height 23
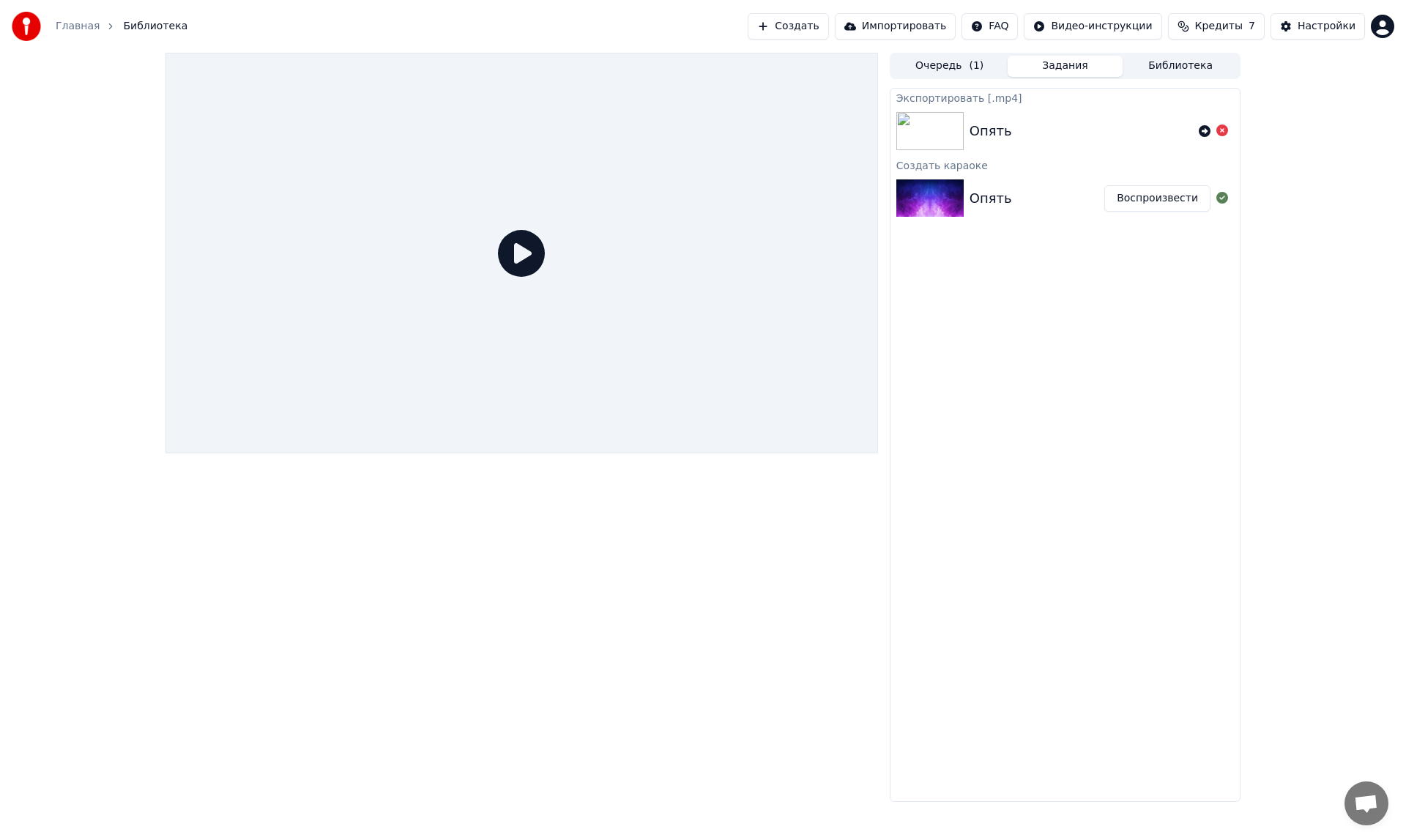
click at [952, 66] on button "Очередь ( 1 )" at bounding box center [949, 66] width 115 height 22
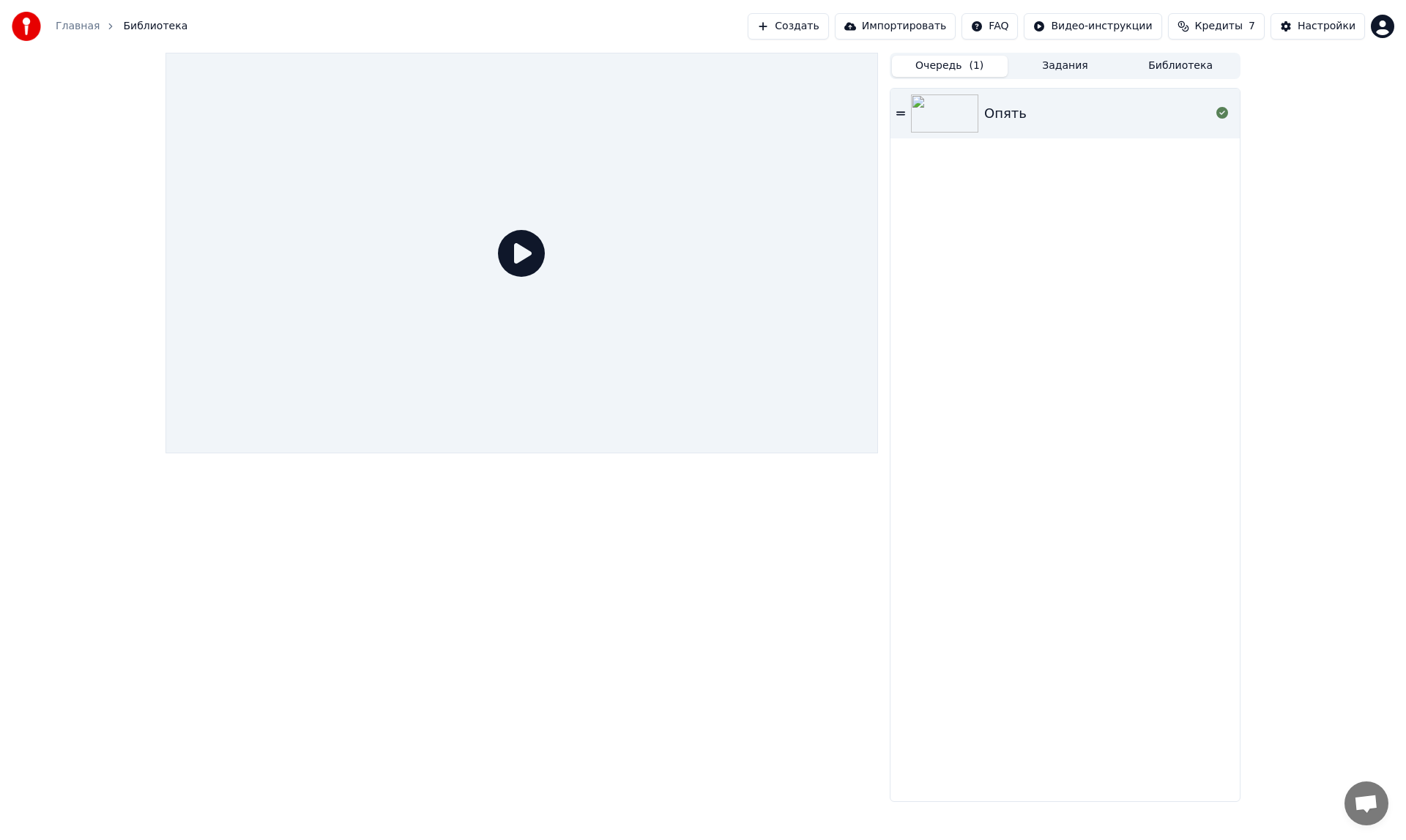
click at [1164, 64] on button "Библиотека" at bounding box center [1180, 66] width 115 height 22
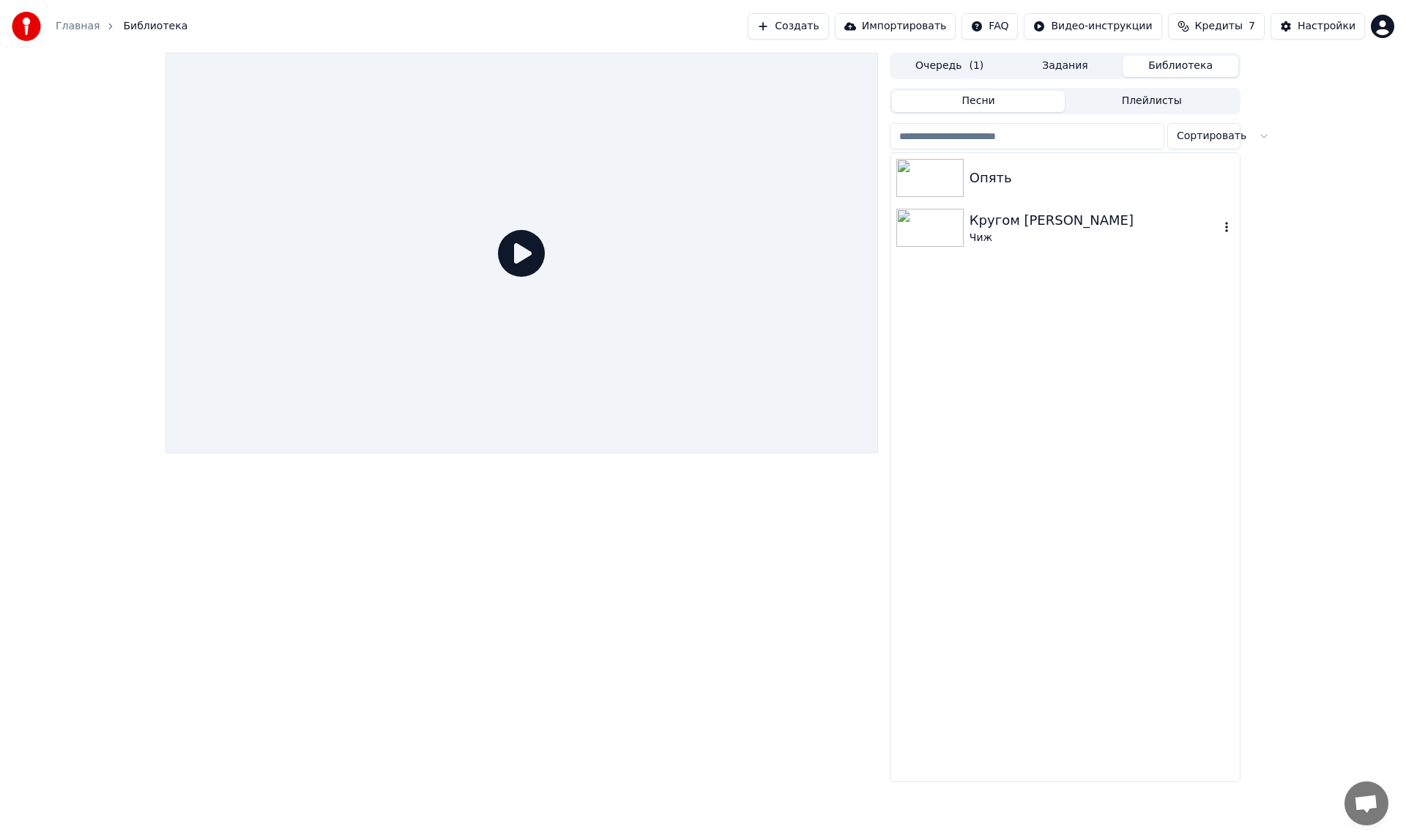
click at [936, 229] on img at bounding box center [930, 227] width 67 height 38
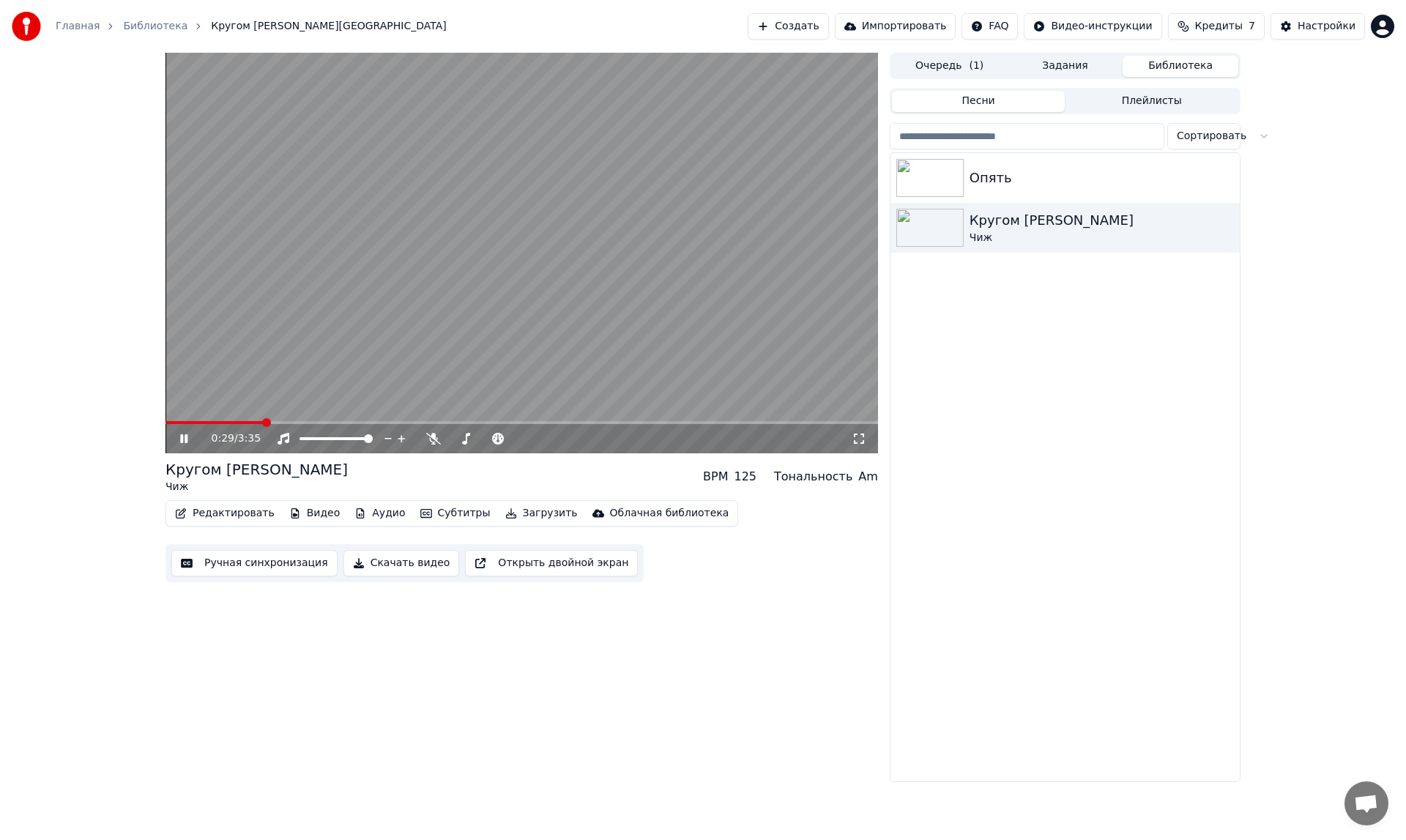
click at [181, 436] on icon at bounding box center [184, 439] width 7 height 9
click at [935, 169] on img at bounding box center [930, 177] width 67 height 38
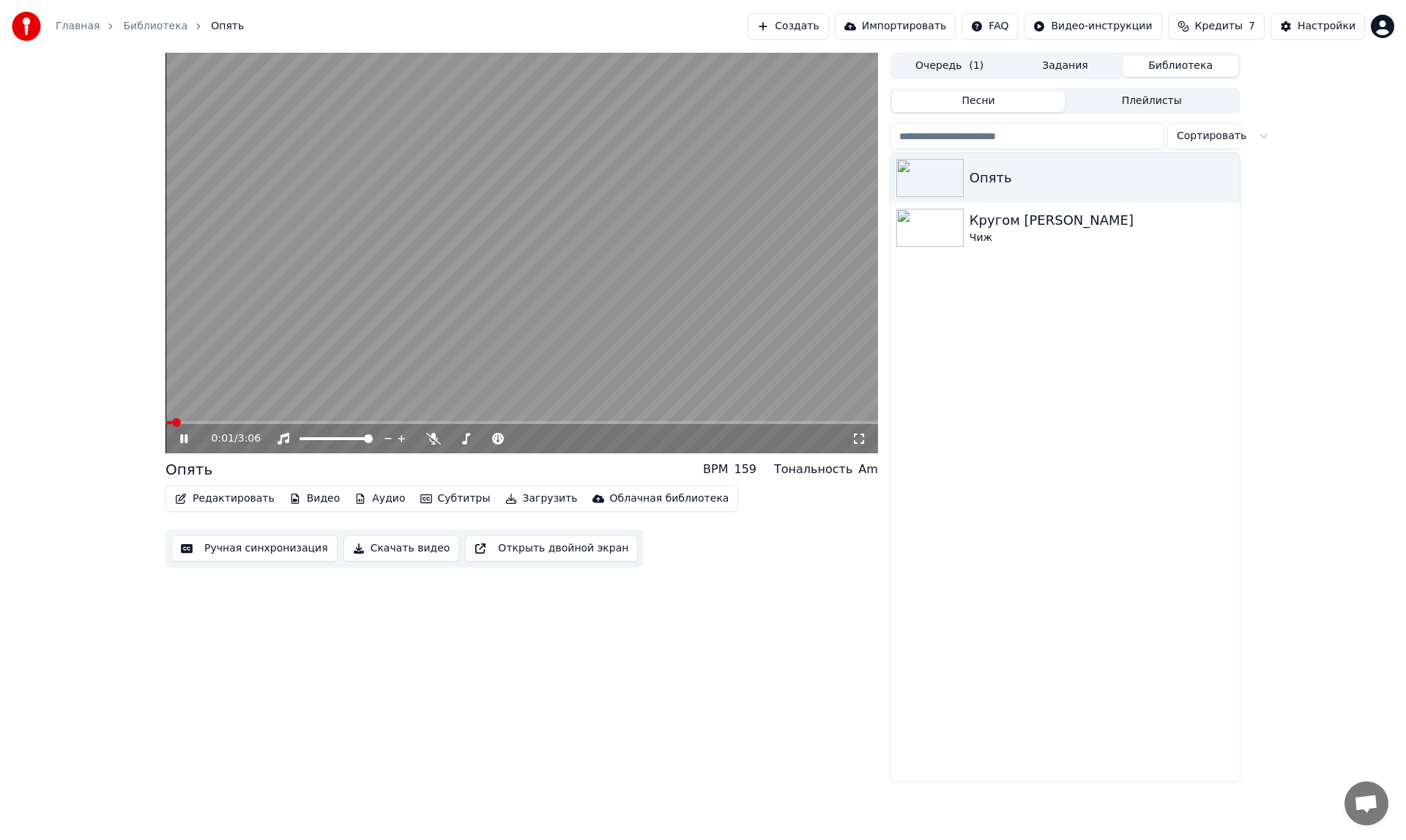
click at [185, 433] on icon at bounding box center [194, 439] width 34 height 12
click at [309, 354] on video at bounding box center [521, 253] width 713 height 401
click at [183, 433] on icon at bounding box center [194, 439] width 34 height 12
click at [280, 416] on video at bounding box center [521, 253] width 713 height 401
click at [182, 436] on icon at bounding box center [184, 439] width 7 height 9
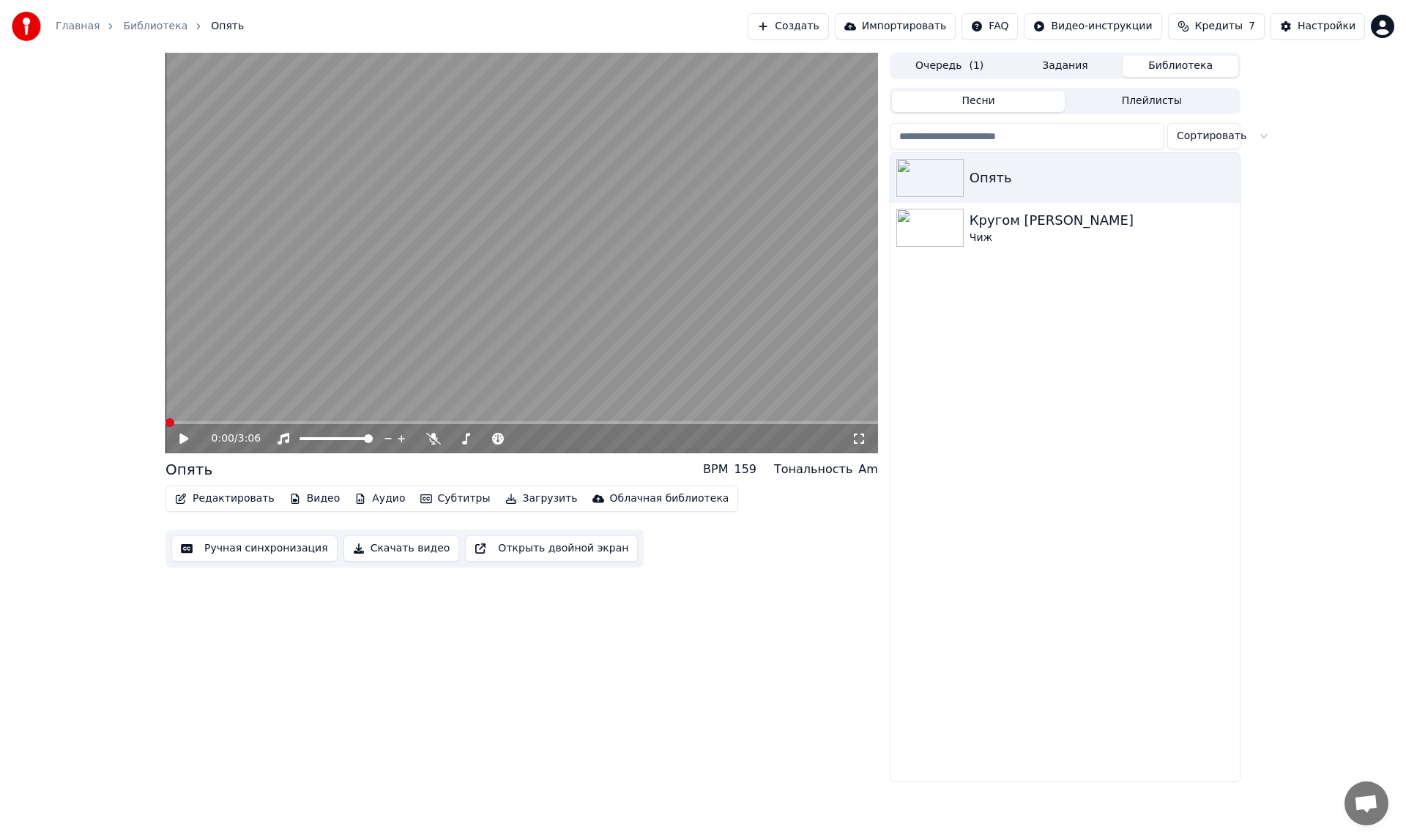
click at [178, 431] on div "0:00 / 3:06" at bounding box center [521, 439] width 701 height 15
click at [179, 433] on icon at bounding box center [194, 439] width 34 height 12
click at [518, 434] on span at bounding box center [518, 439] width 9 height 9
click at [450, 434] on span at bounding box center [454, 439] width 9 height 9
click at [550, 434] on span at bounding box center [551, 439] width 9 height 9
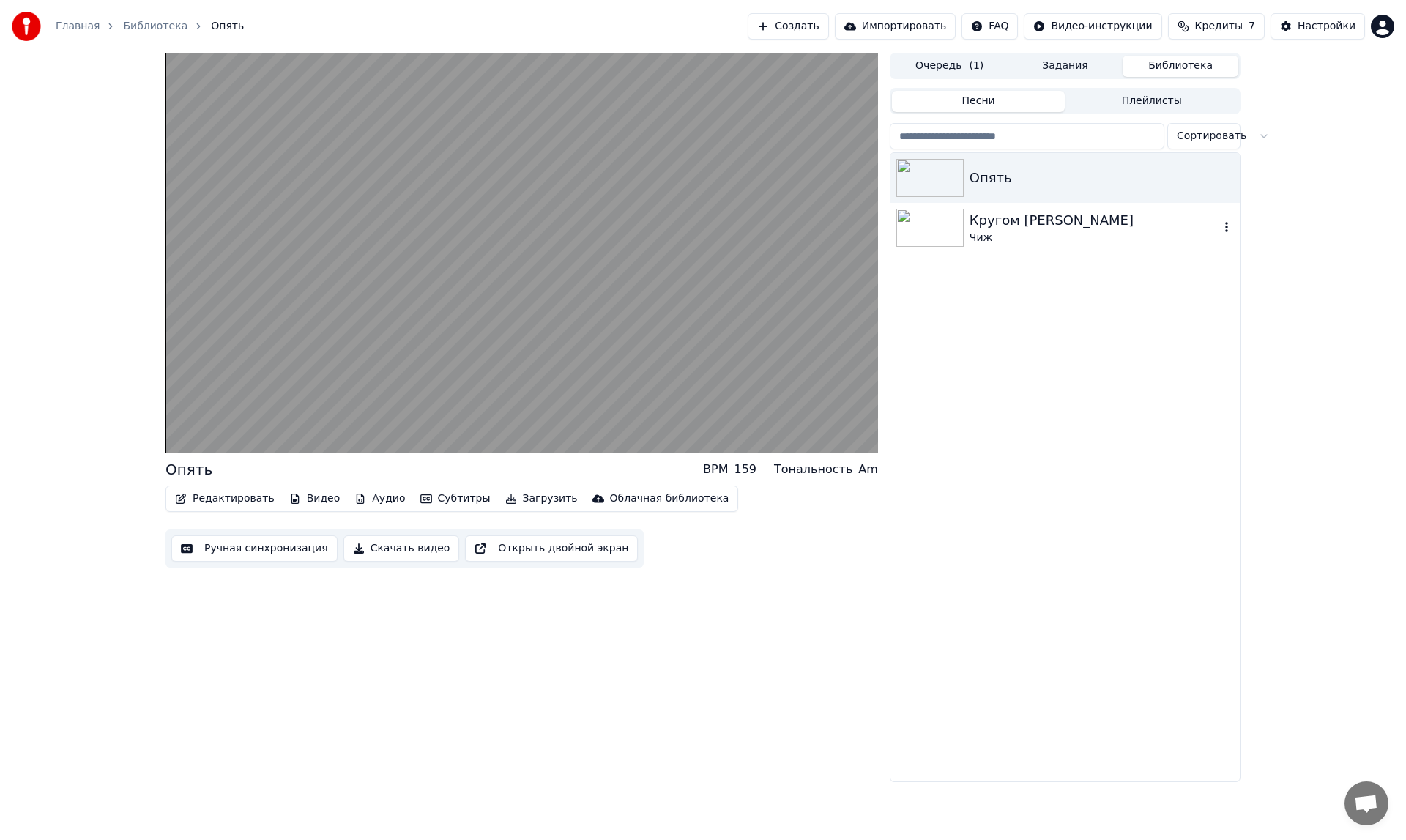
click at [935, 217] on img at bounding box center [930, 227] width 67 height 38
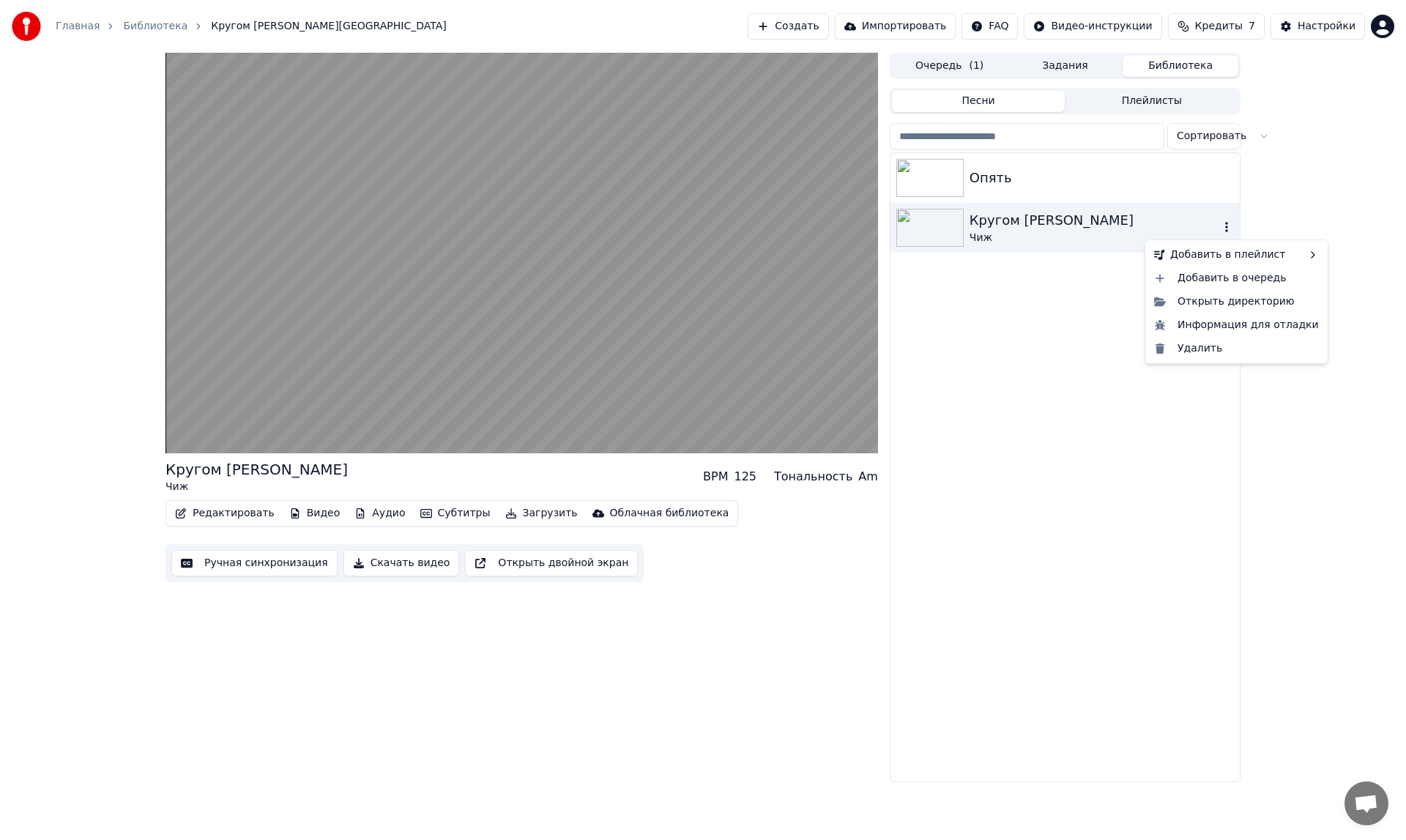
click at [1230, 226] on icon "button" at bounding box center [1227, 227] width 15 height 12
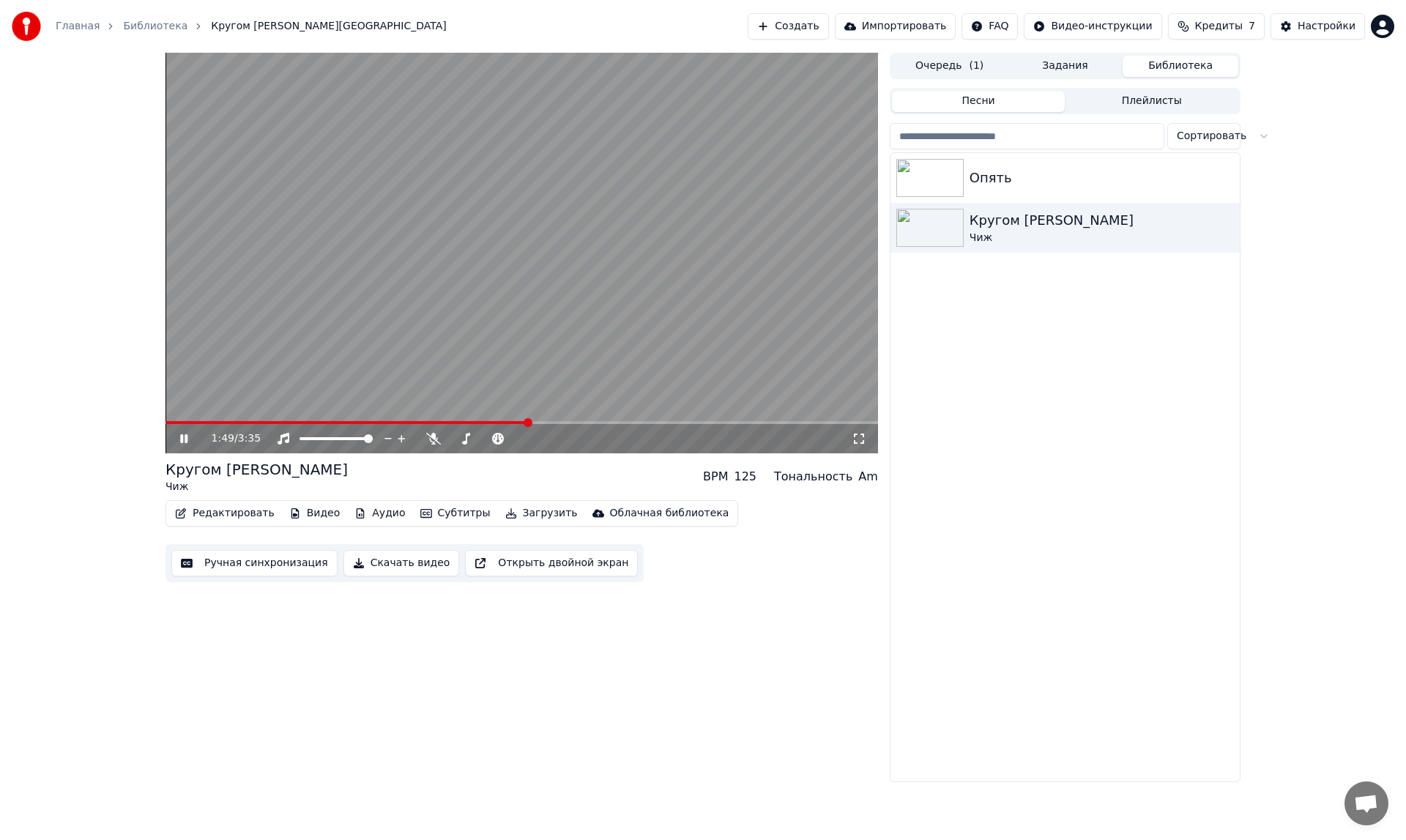
click at [181, 434] on icon at bounding box center [194, 439] width 34 height 12
click at [181, 434] on icon at bounding box center [184, 439] width 9 height 10
